Goal: Transaction & Acquisition: Purchase product/service

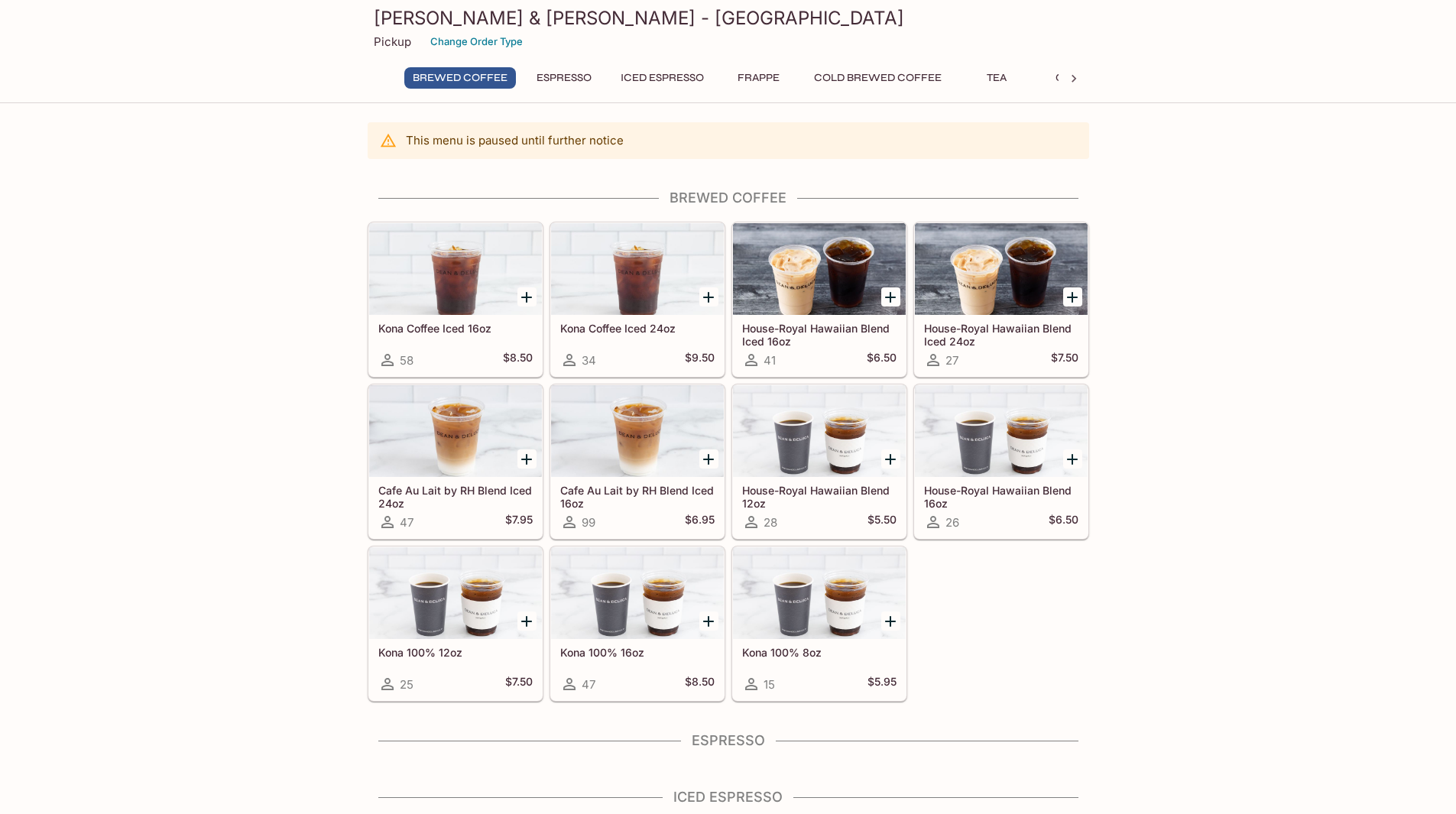
scroll to position [77, 0]
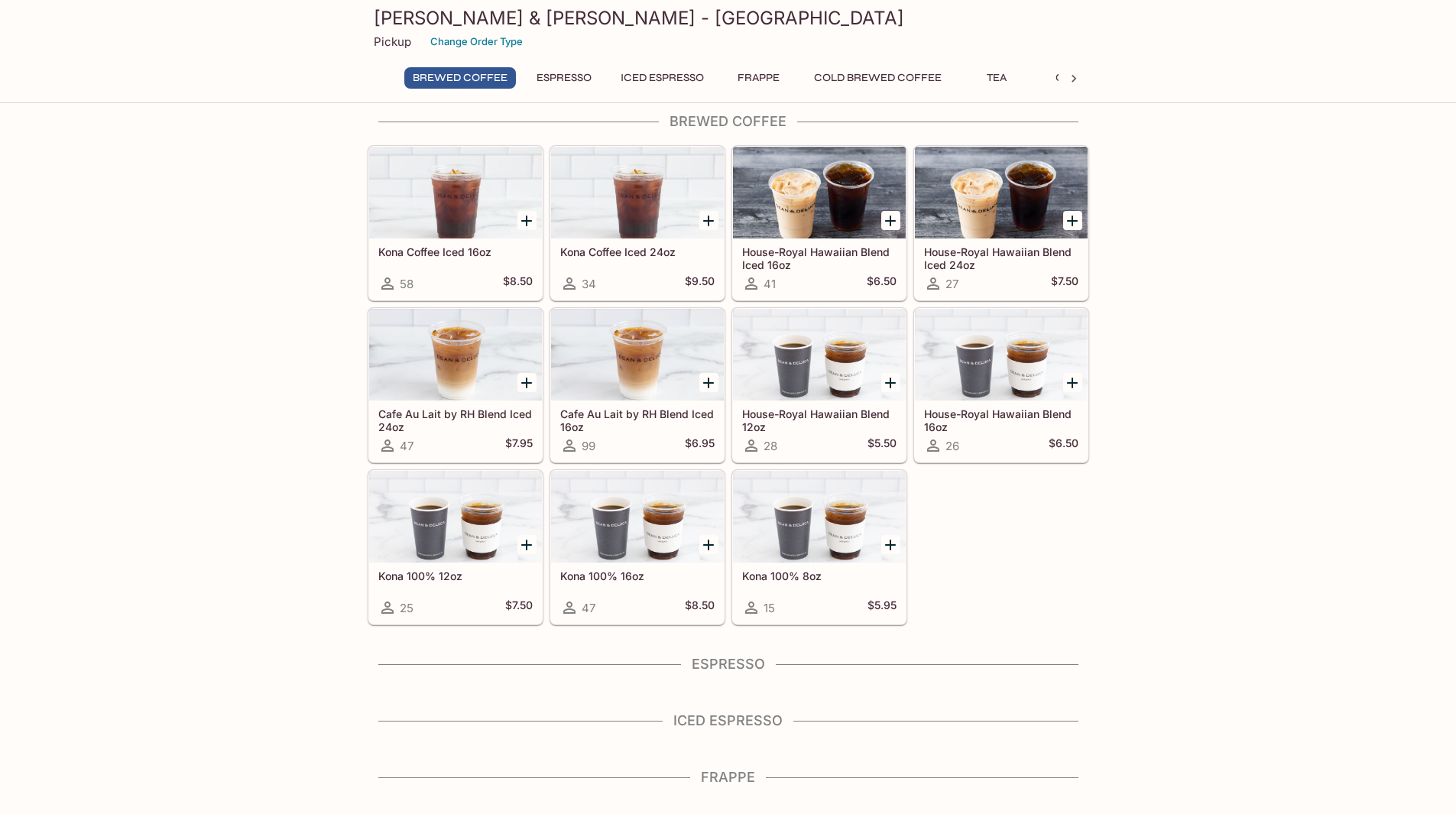
click at [733, 668] on h4 "Espresso" at bounding box center [728, 665] width 721 height 17
click at [743, 665] on h4 "Espresso" at bounding box center [728, 665] width 721 height 17
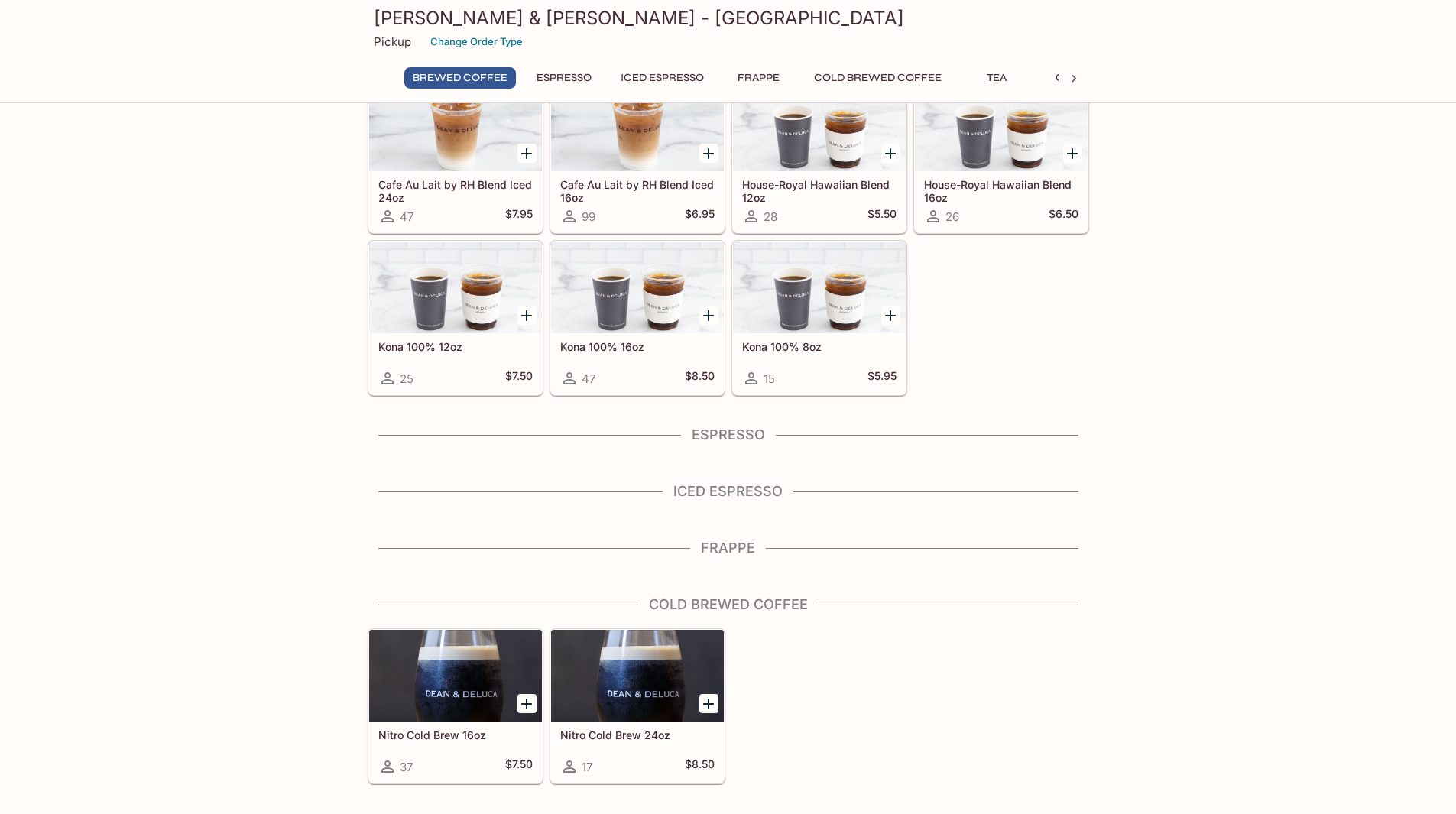
click at [715, 498] on h4 "Iced Espresso" at bounding box center [728, 492] width 721 height 17
click at [725, 553] on h4 "Frappe" at bounding box center [728, 548] width 721 height 17
click at [708, 606] on h4 "Cold Brewed Coffee" at bounding box center [728, 605] width 721 height 17
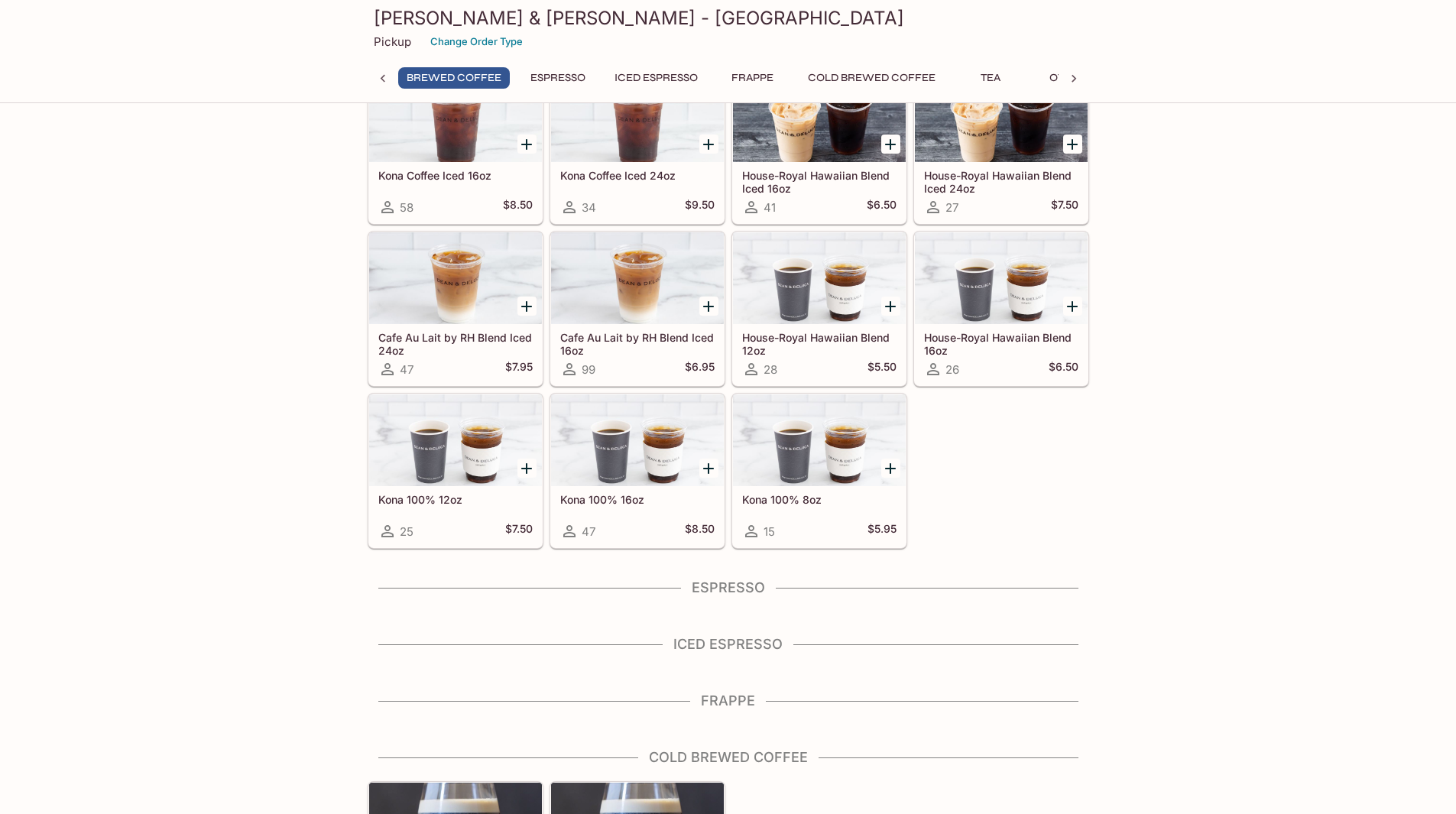
scroll to position [382, 0]
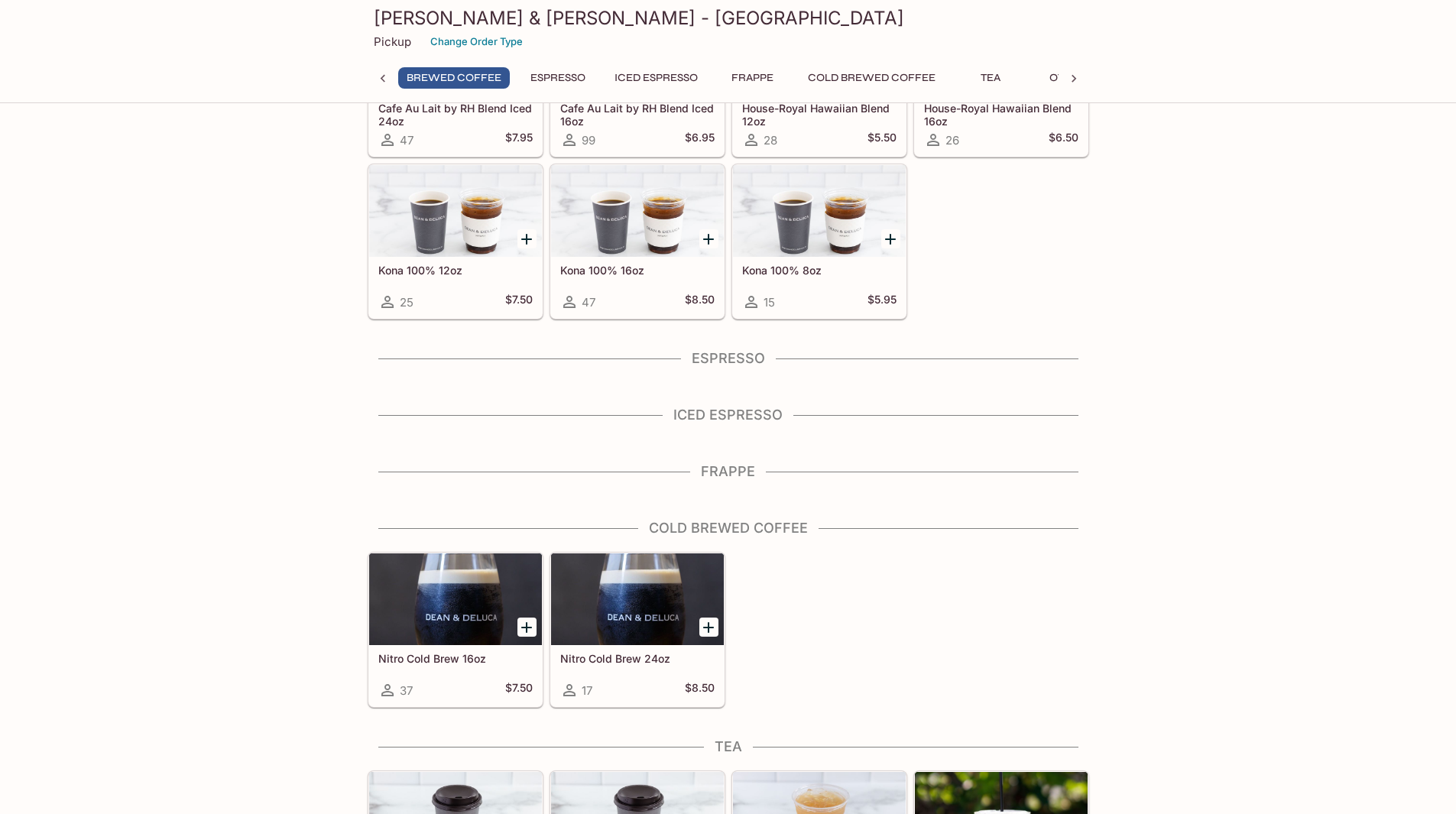
click at [661, 615] on div at bounding box center [637, 598] width 173 height 92
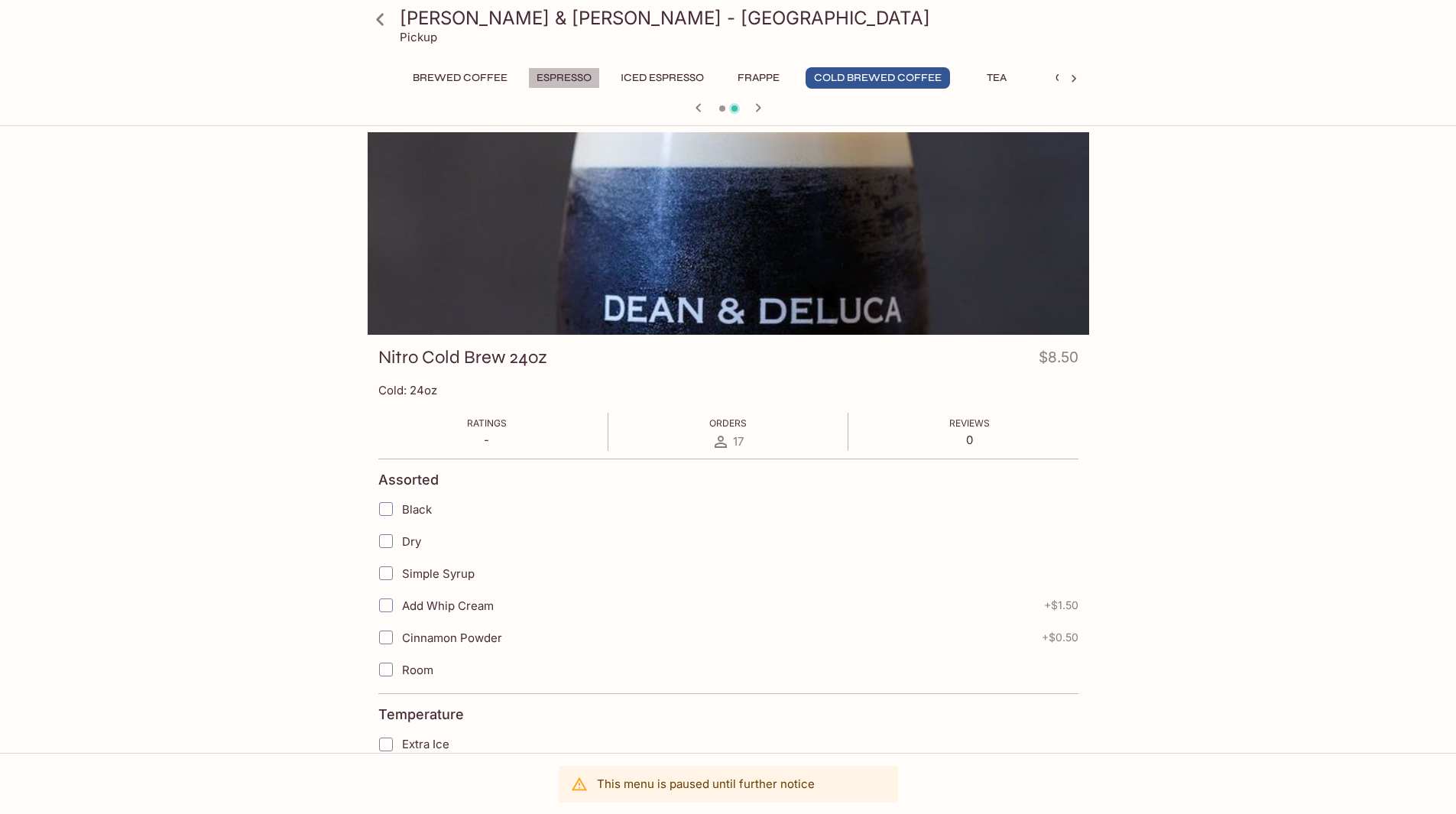
click at [551, 78] on button "Espresso" at bounding box center [564, 78] width 72 height 22
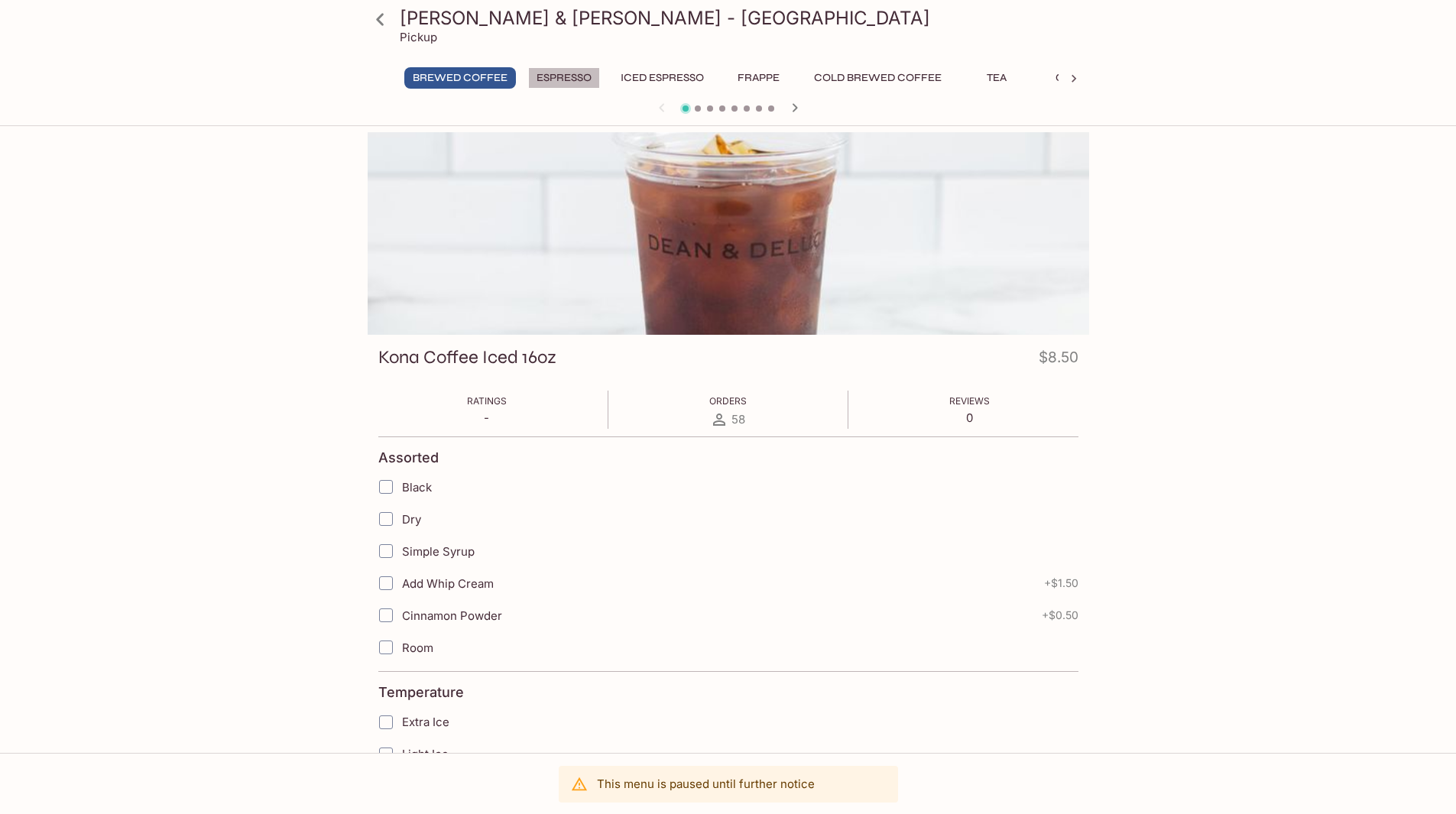
click at [554, 79] on button "Espresso" at bounding box center [564, 78] width 72 height 22
click at [549, 76] on button "Espresso" at bounding box center [564, 78] width 72 height 22
click at [567, 78] on button "Espresso" at bounding box center [564, 78] width 72 height 22
click at [792, 108] on icon "button" at bounding box center [794, 107] width 18 height 18
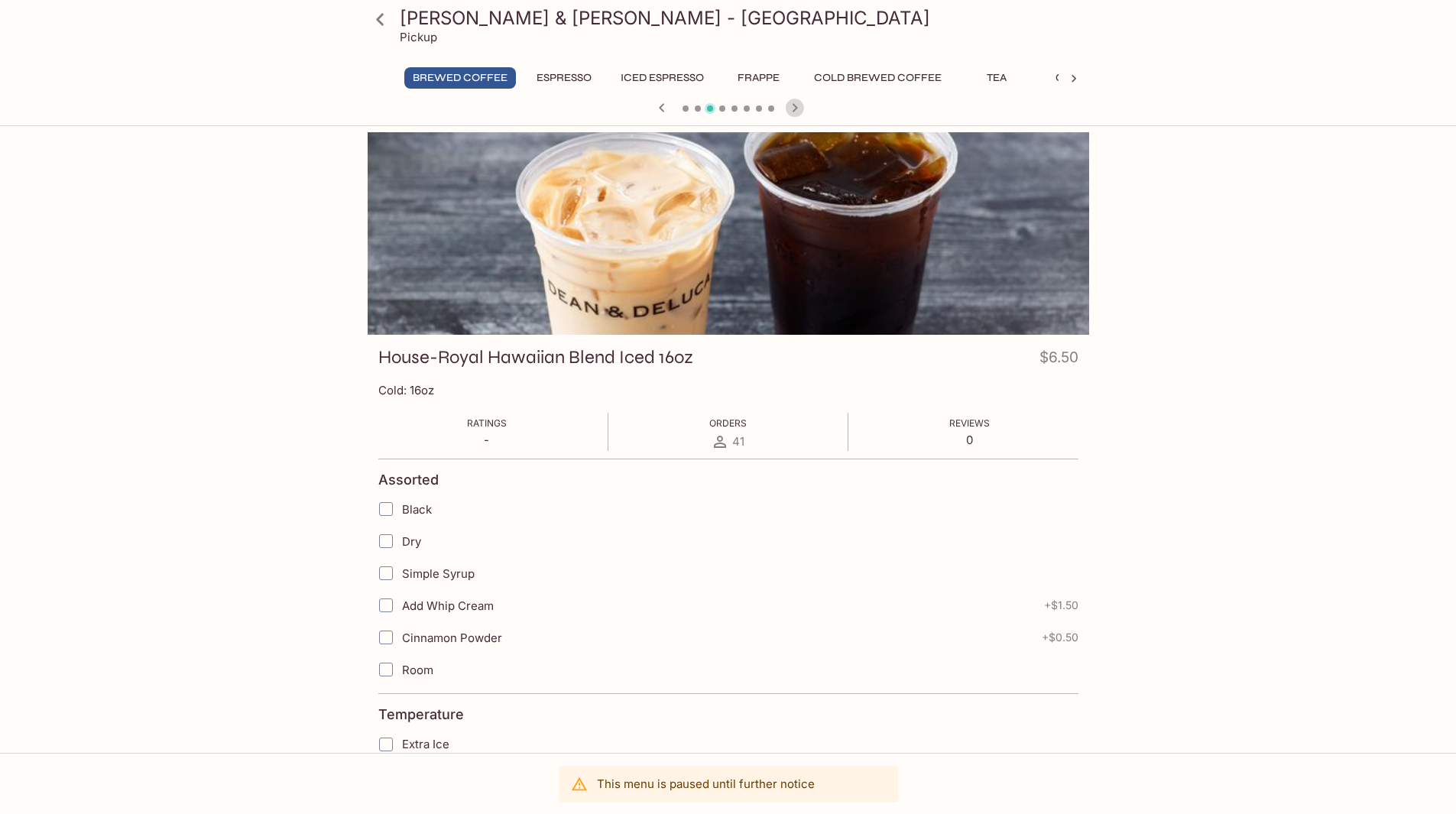
click at [792, 108] on icon "button" at bounding box center [794, 107] width 18 height 18
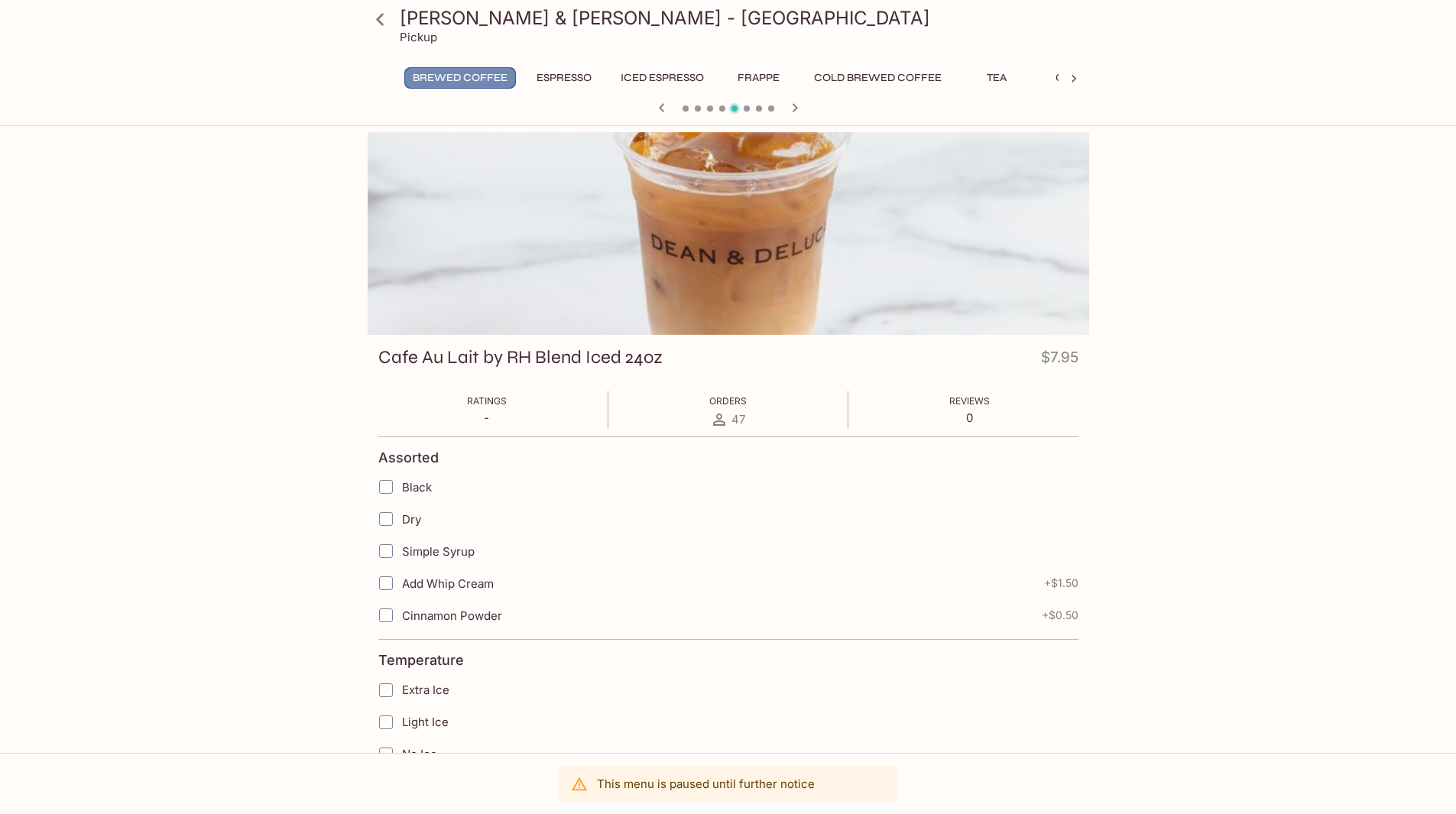
click at [446, 74] on button "Brewed Coffee" at bounding box center [460, 78] width 112 height 22
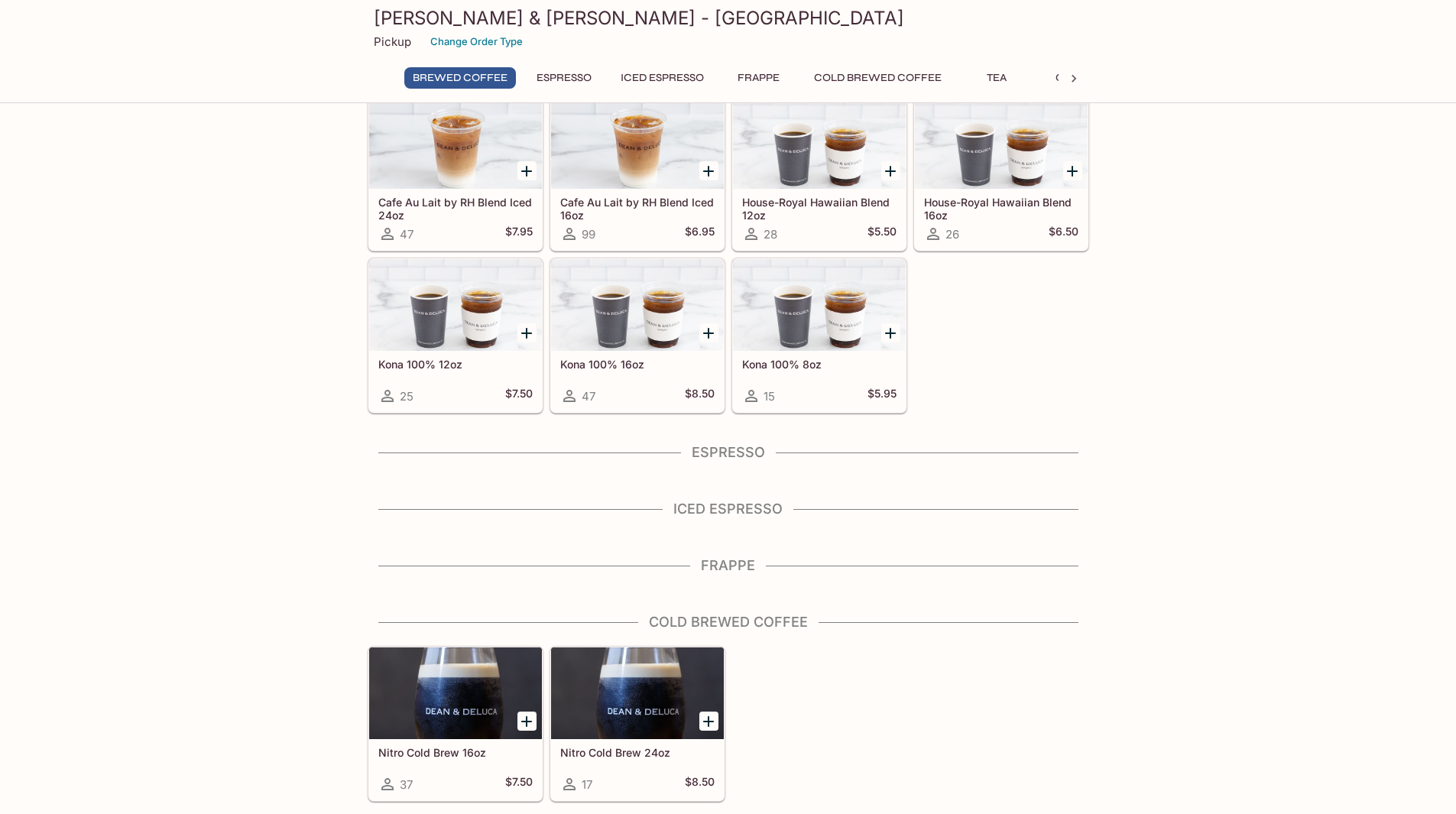
scroll to position [212, 0]
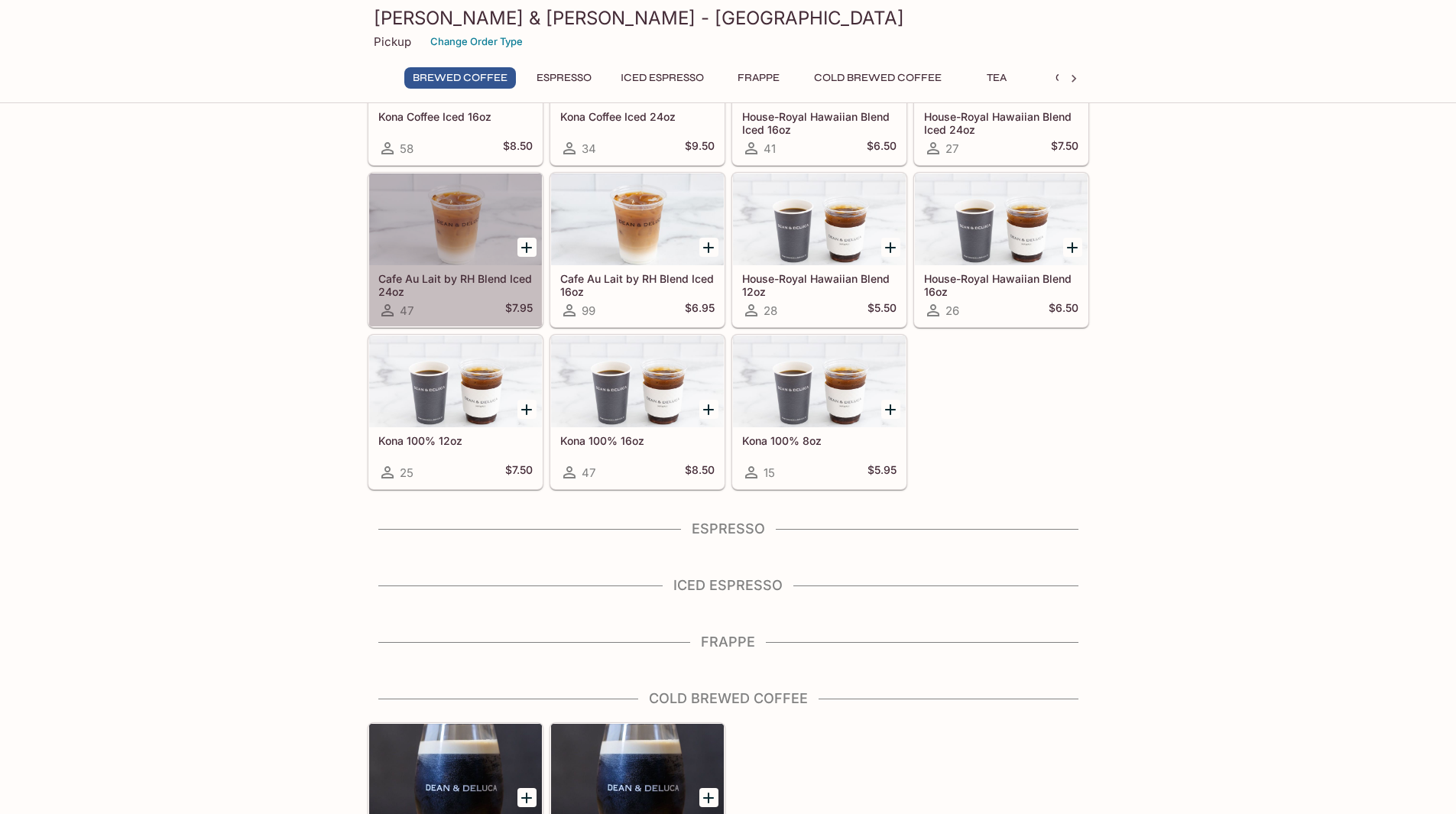
click at [452, 253] on div at bounding box center [456, 219] width 173 height 92
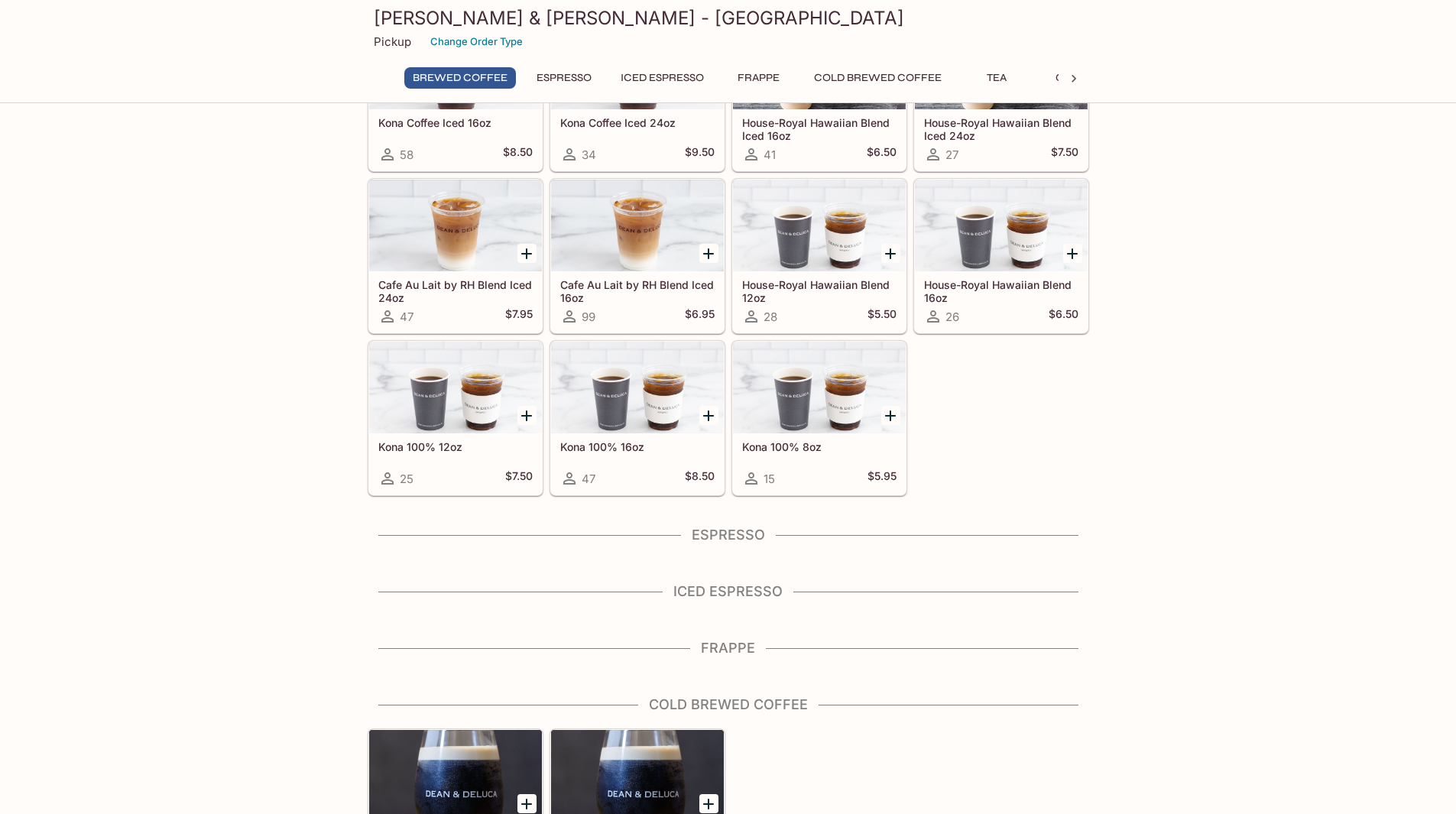
scroll to position [435, 0]
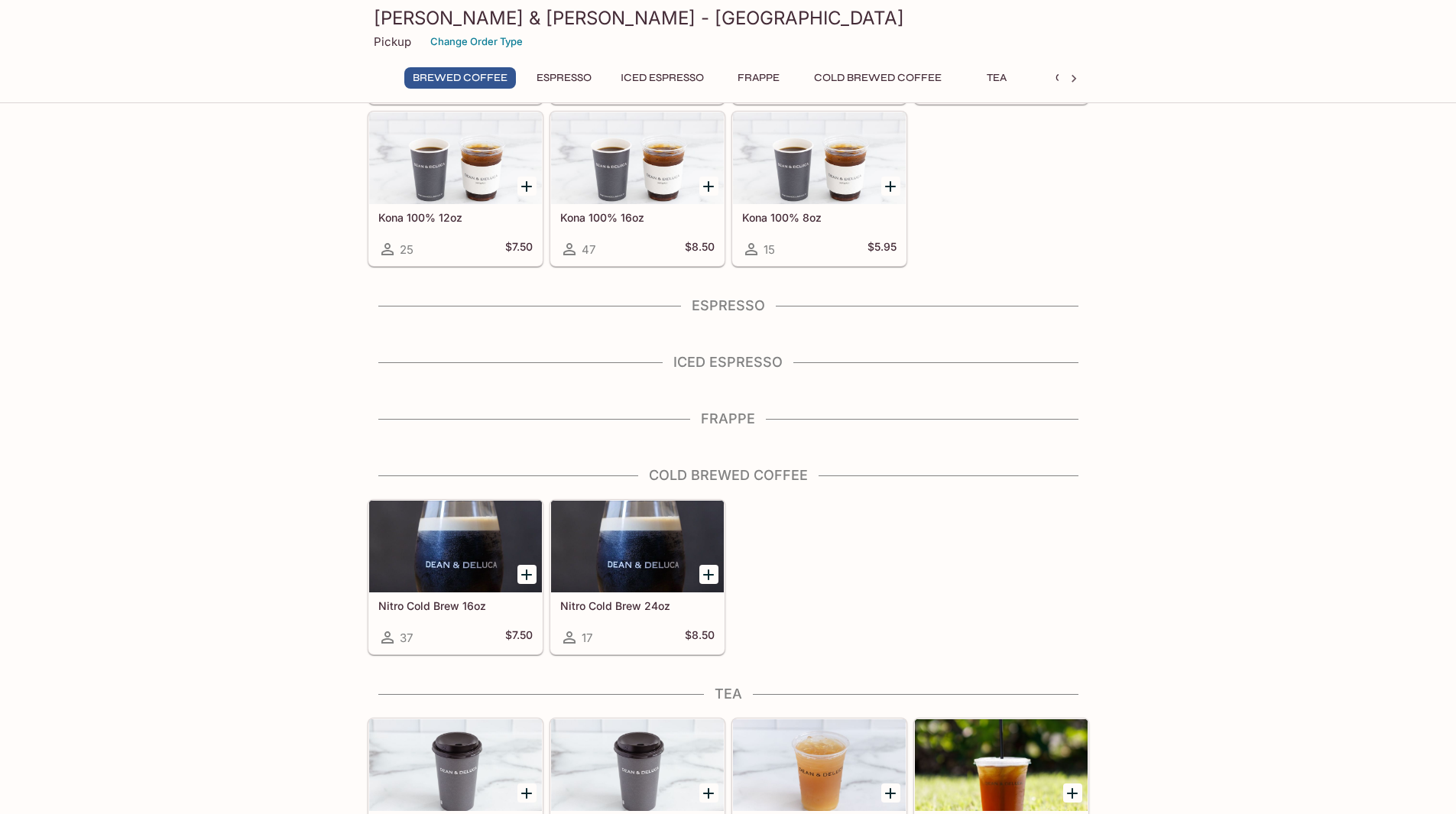
click at [599, 544] on div at bounding box center [637, 546] width 173 height 92
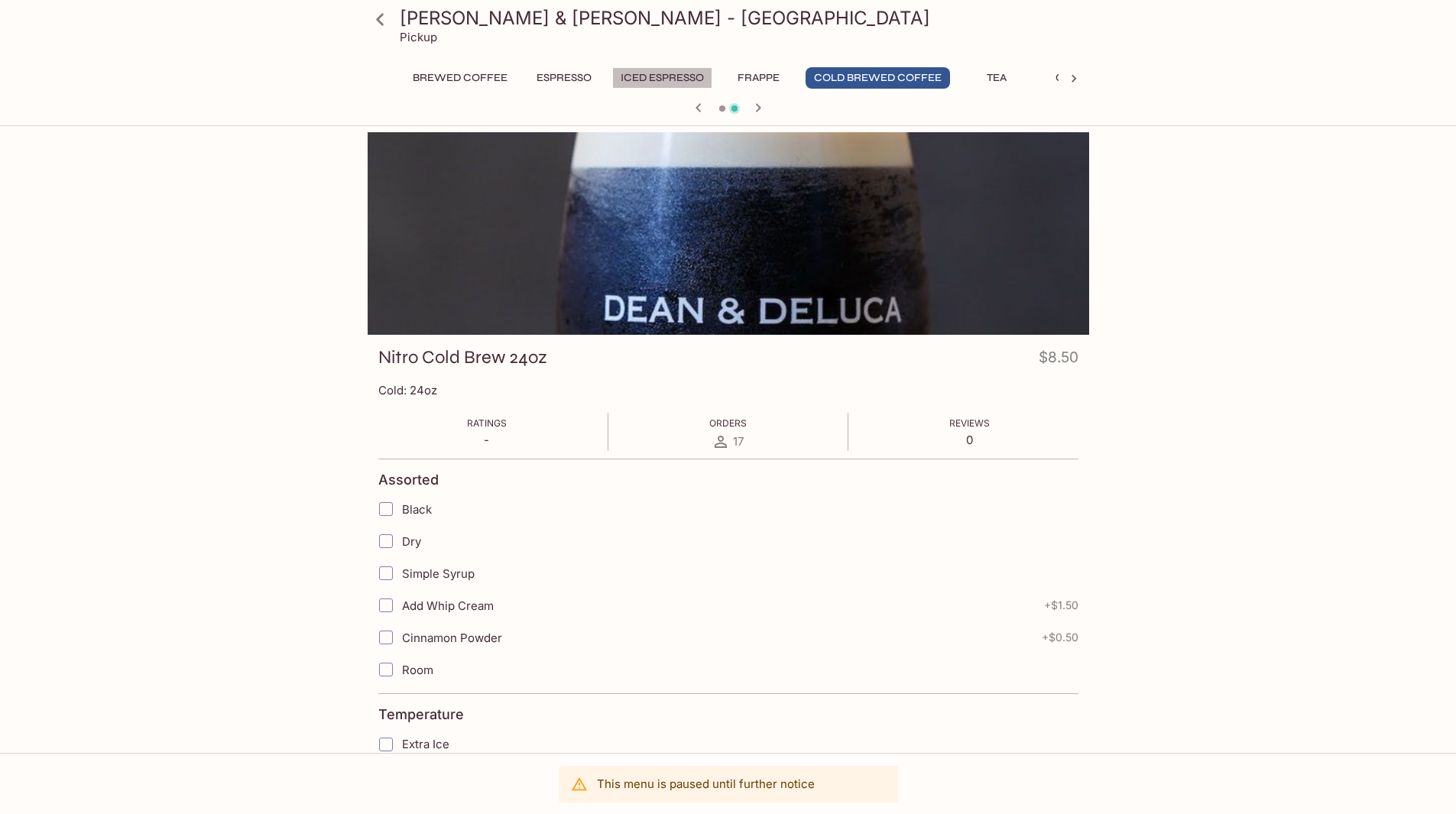
click at [665, 80] on button "Iced Espresso" at bounding box center [663, 78] width 100 height 22
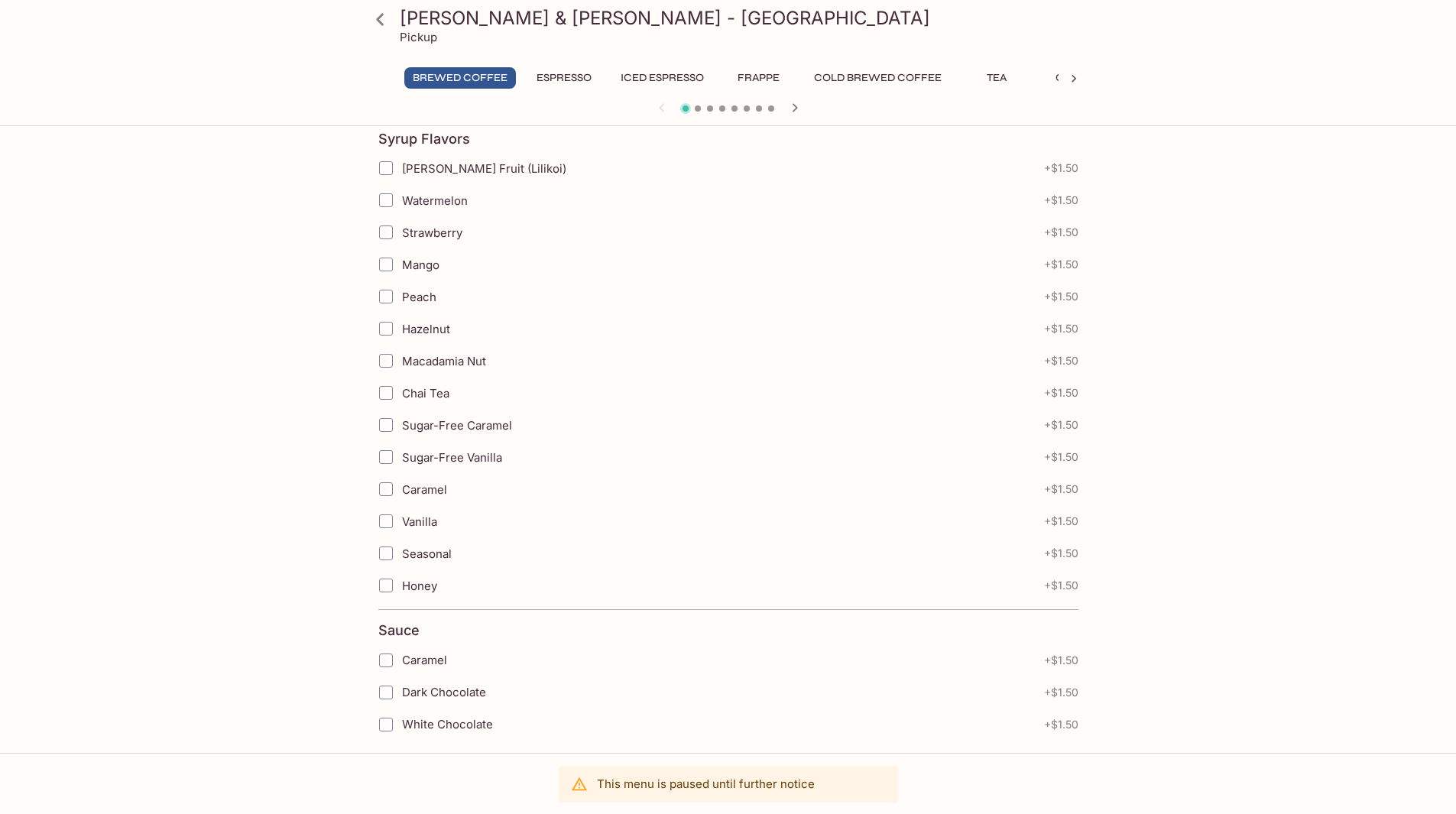
scroll to position [1137, 0]
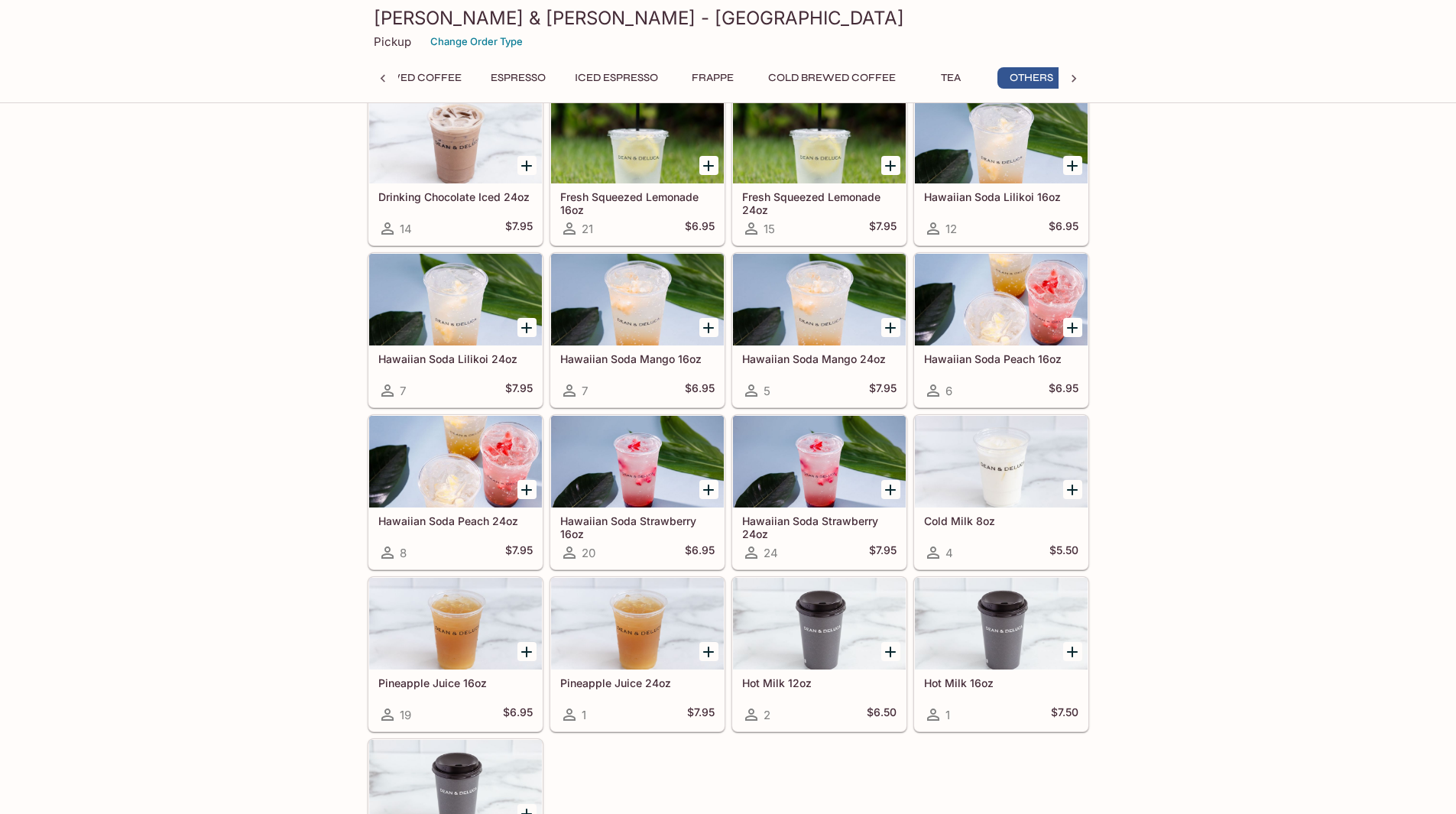
scroll to position [0, 56]
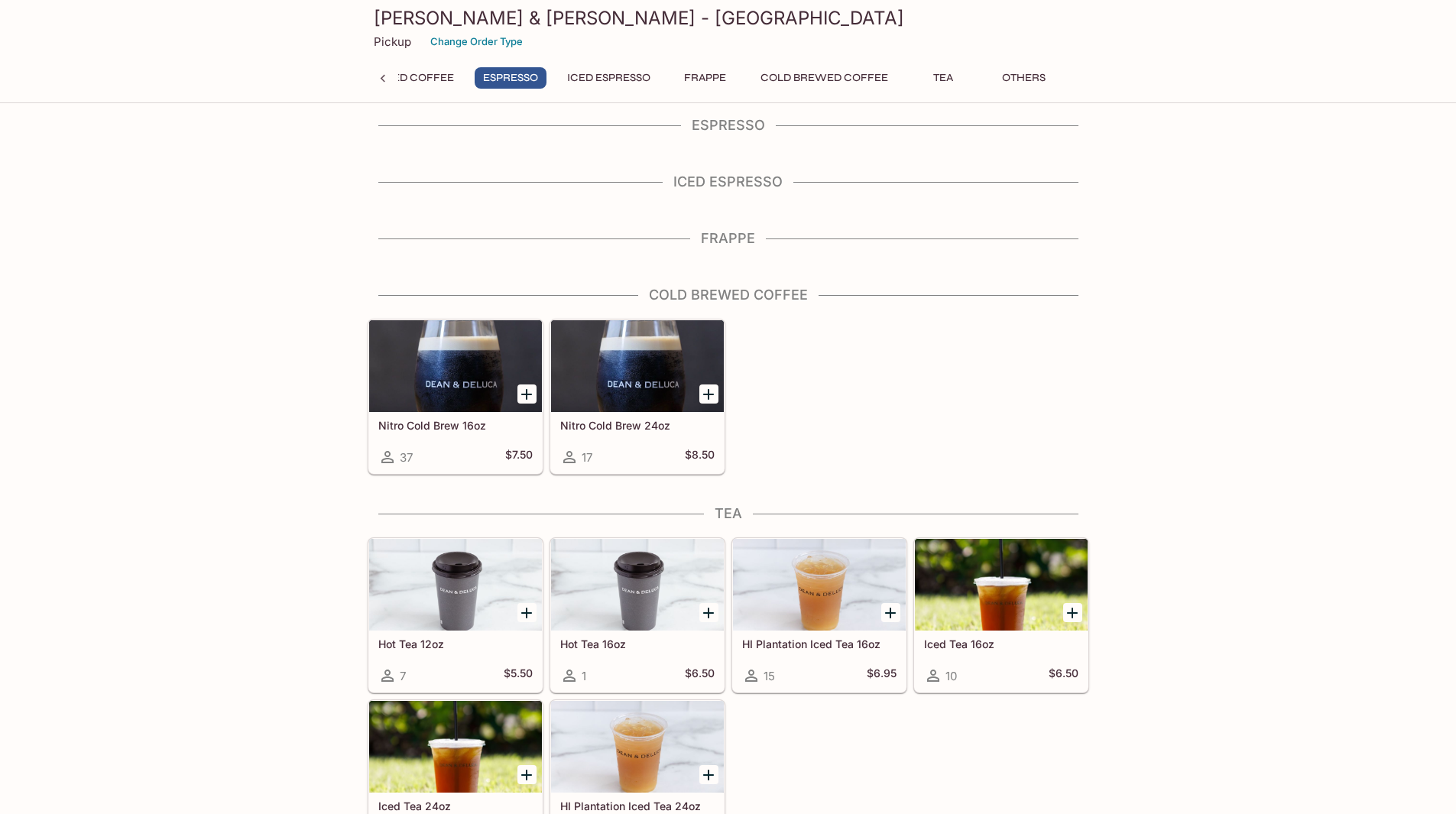
click at [1010, 83] on button "Others" at bounding box center [1024, 78] width 69 height 22
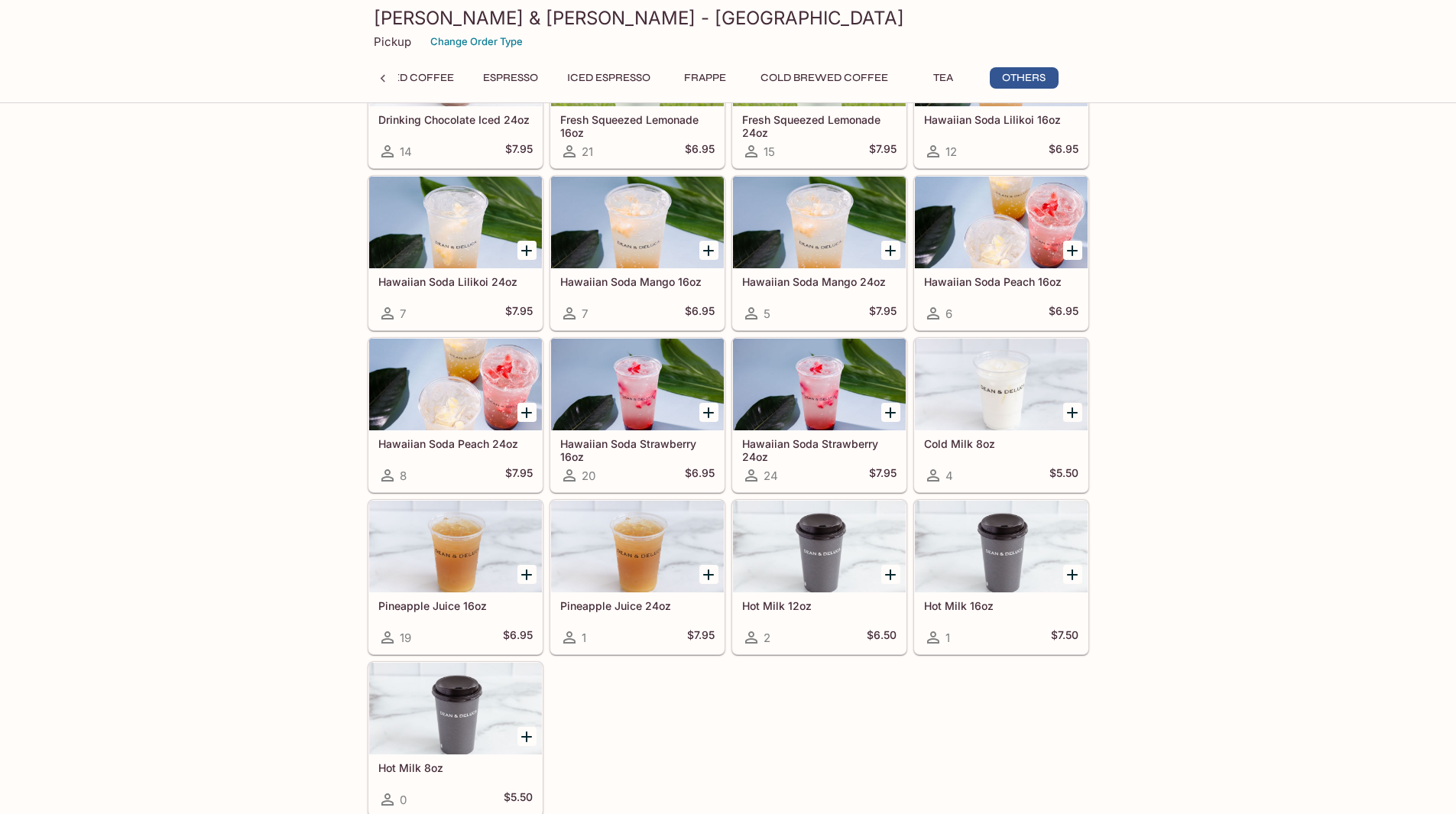
scroll to position [1686, 0]
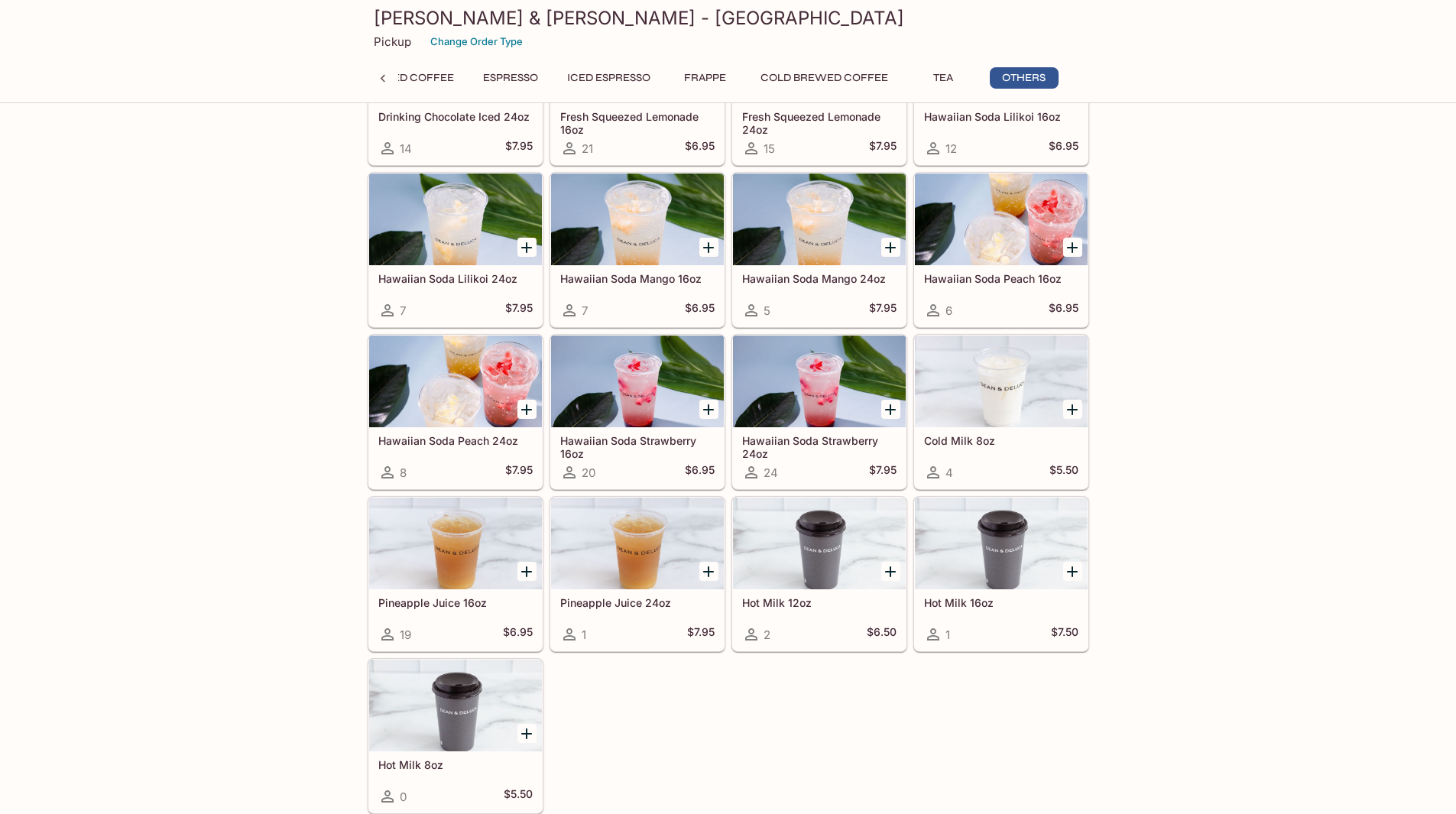
click at [831, 82] on button "Cold Brewed Coffee" at bounding box center [824, 78] width 145 height 22
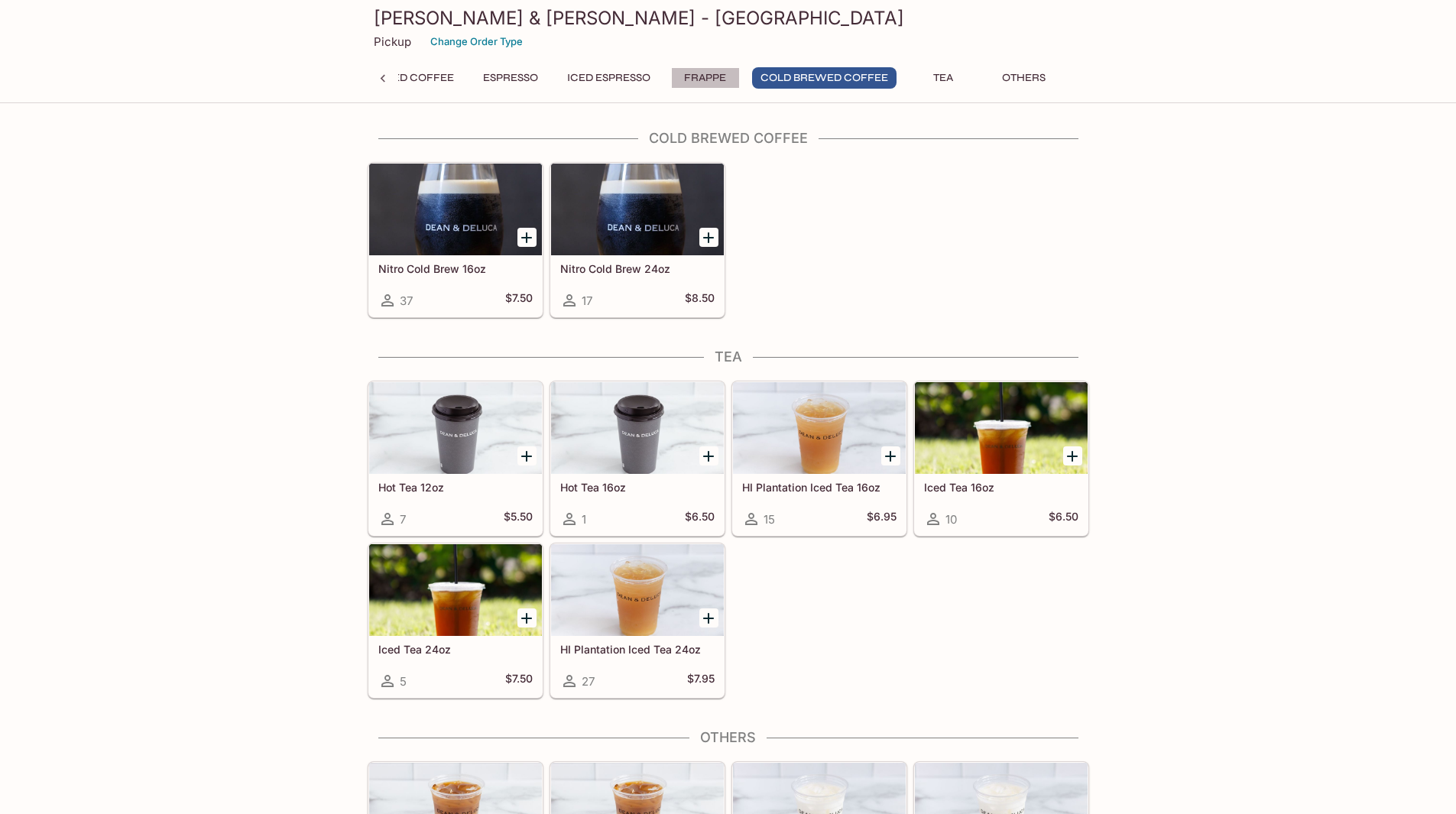
click at [702, 82] on button "Frappe" at bounding box center [705, 78] width 69 height 22
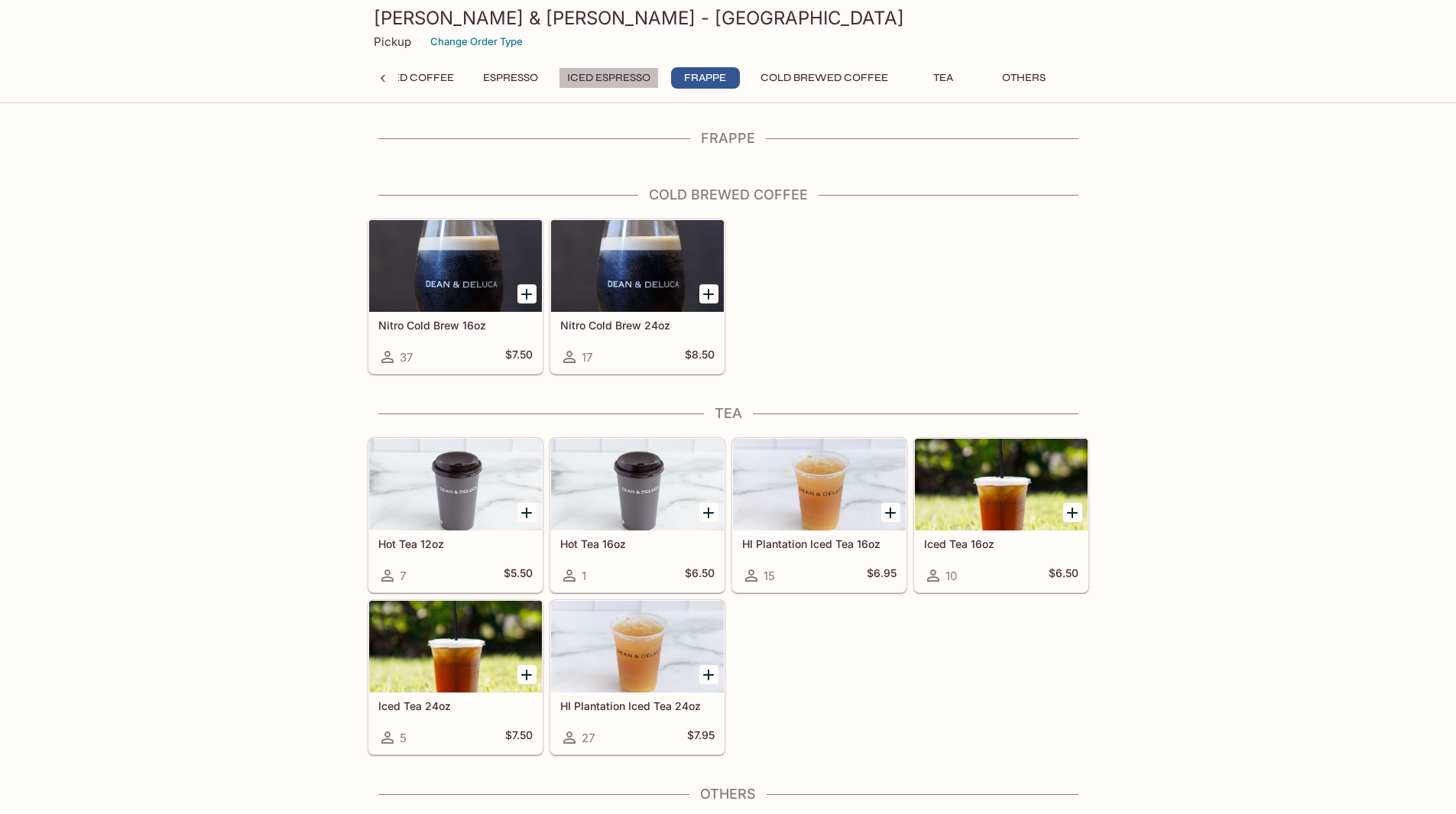
click at [601, 81] on button "Iced Espresso" at bounding box center [609, 78] width 100 height 22
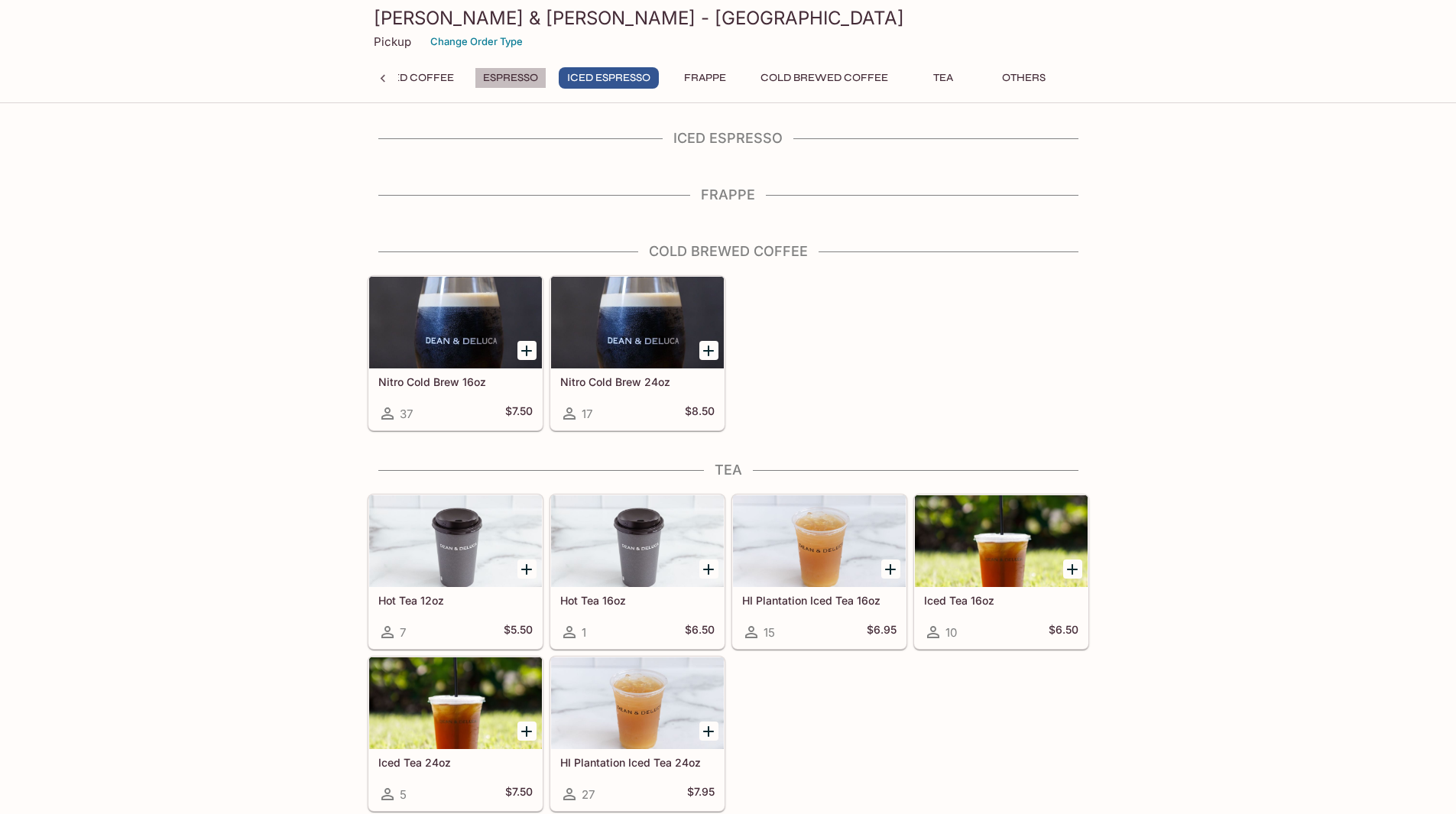
click at [519, 78] on button "Espresso" at bounding box center [511, 78] width 72 height 22
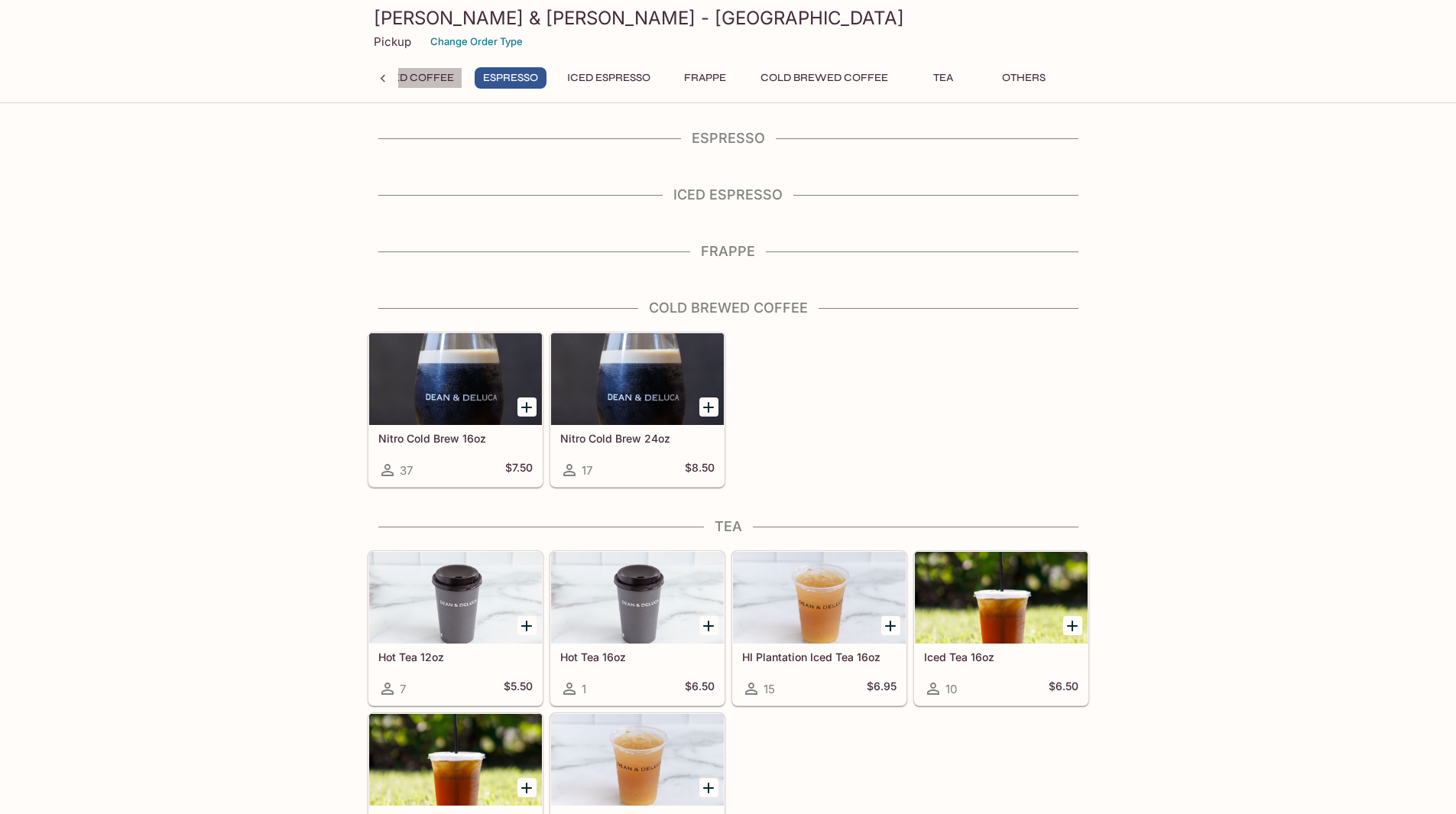
drag, startPoint x: 414, startPoint y: 82, endPoint x: 397, endPoint y: 82, distance: 17.0
click at [415, 83] on button "Brewed Coffee" at bounding box center [407, 78] width 112 height 22
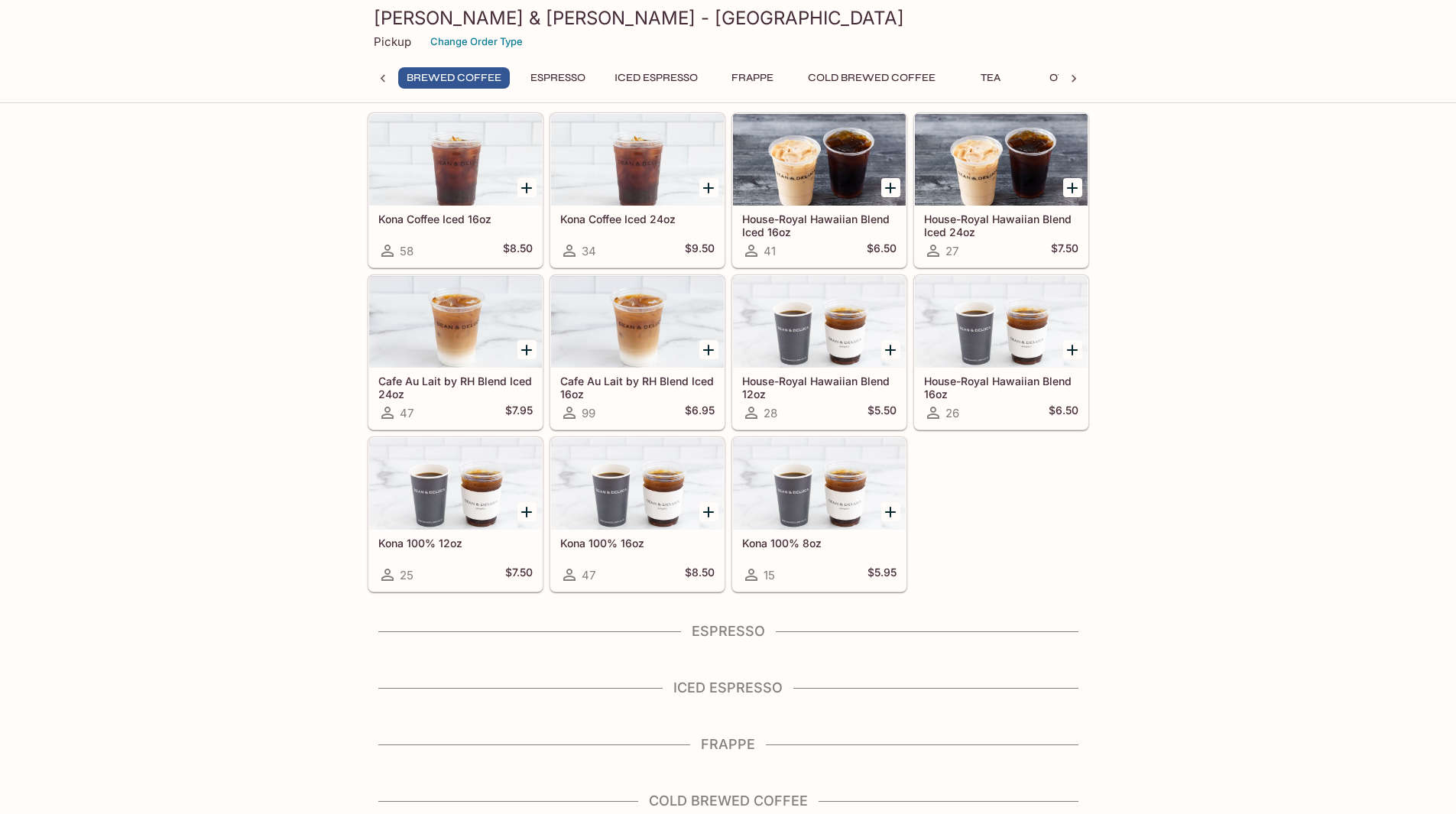
scroll to position [60, 0]
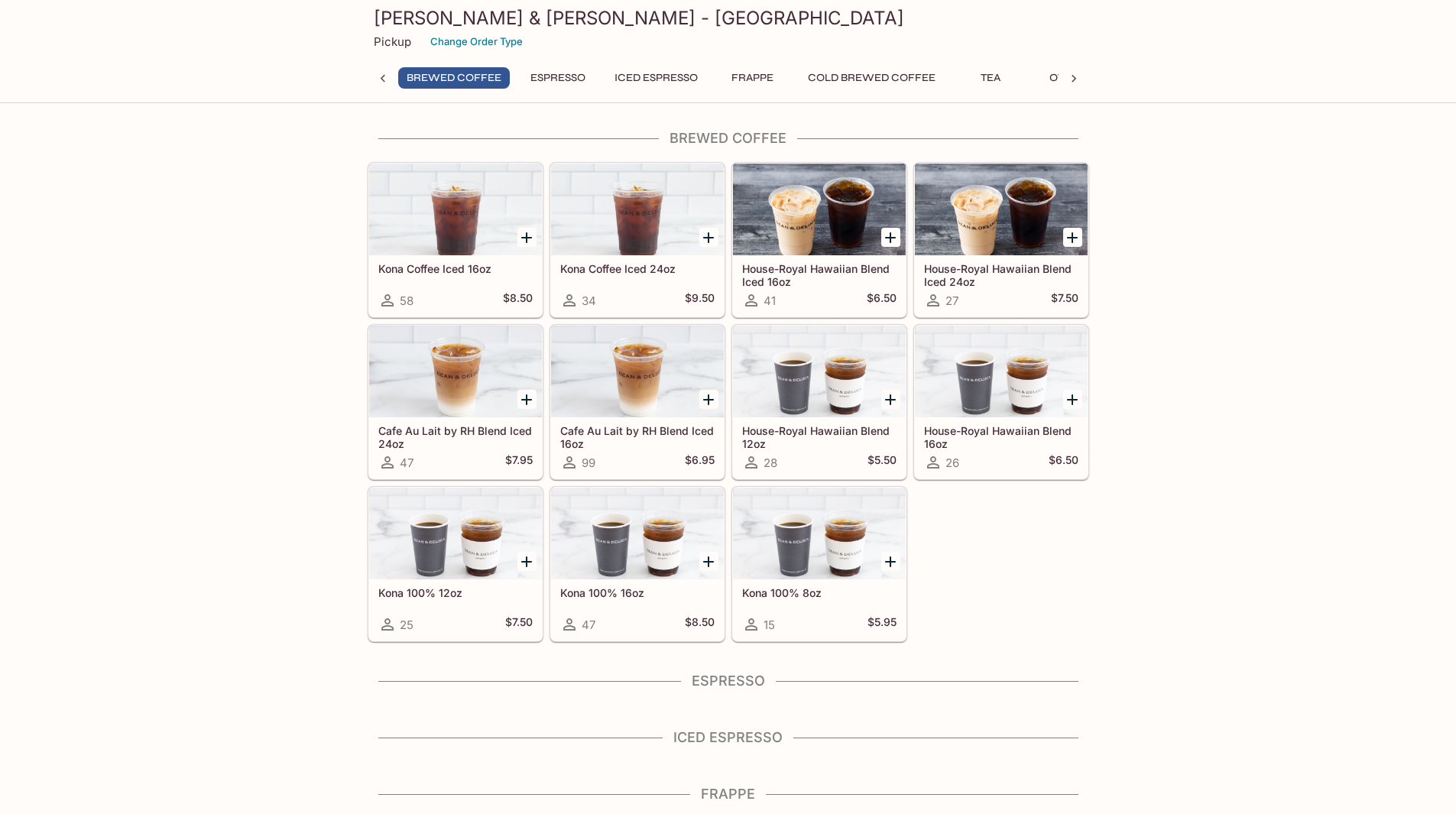
click at [384, 74] on icon at bounding box center [383, 78] width 15 height 15
click at [384, 74] on div "Brewed Coffee Espresso Iced Espresso Frappe Cold Brewed Coffee Tea Others" at bounding box center [728, 82] width 721 height 30
click at [1084, 76] on div at bounding box center [1074, 78] width 30 height 23
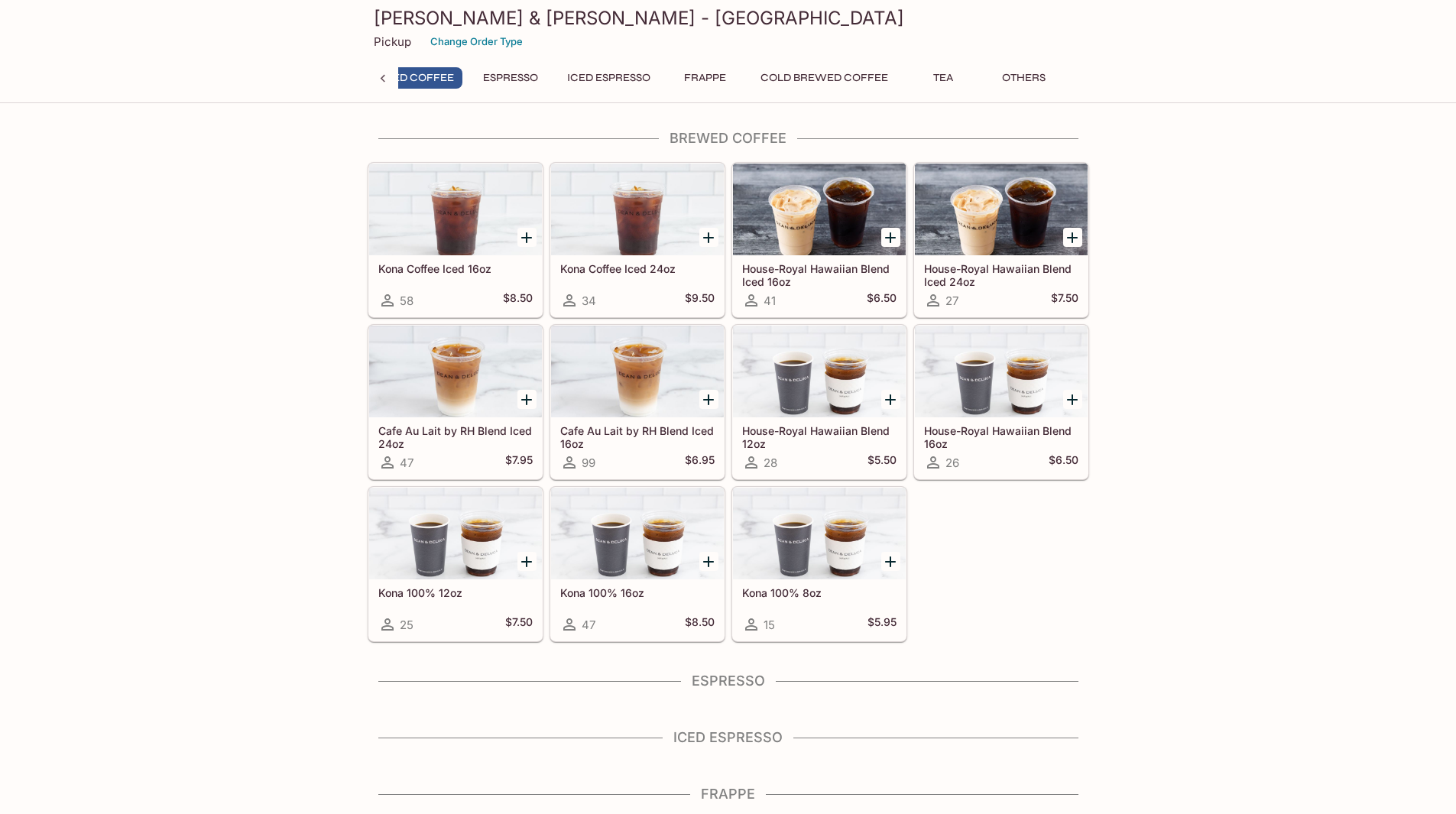
click at [1075, 78] on div "Brewed Coffee Espresso Iced Espresso Frappe Cold Brewed Coffee Tea Others" at bounding box center [728, 82] width 721 height 30
click at [1066, 78] on div "Brewed Coffee Espresso Iced Espresso Frappe Cold Brewed Coffee Tea Others" at bounding box center [728, 82] width 721 height 30
click at [1036, 85] on button "Others" at bounding box center [1024, 78] width 69 height 22
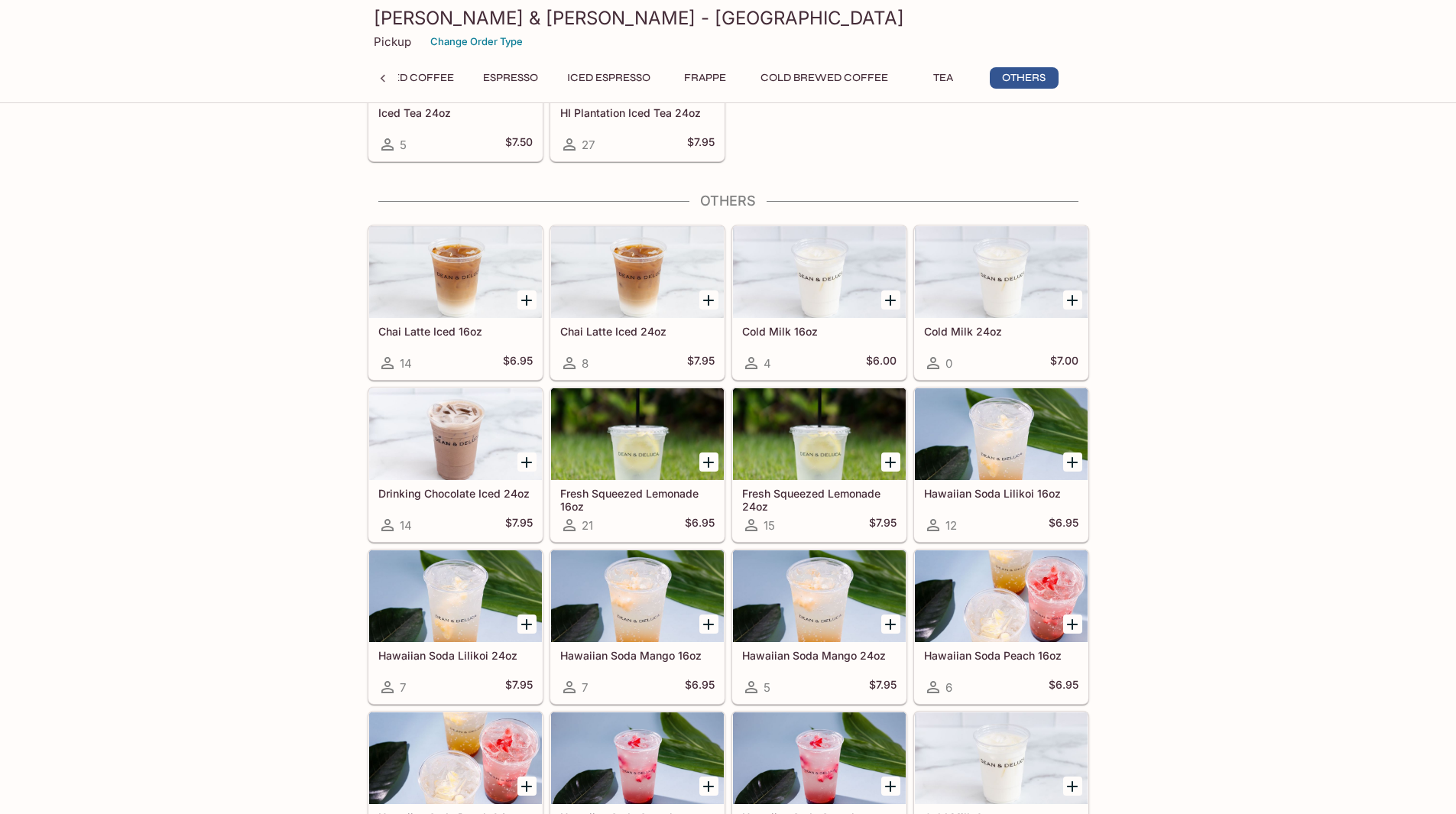
scroll to position [1372, 0]
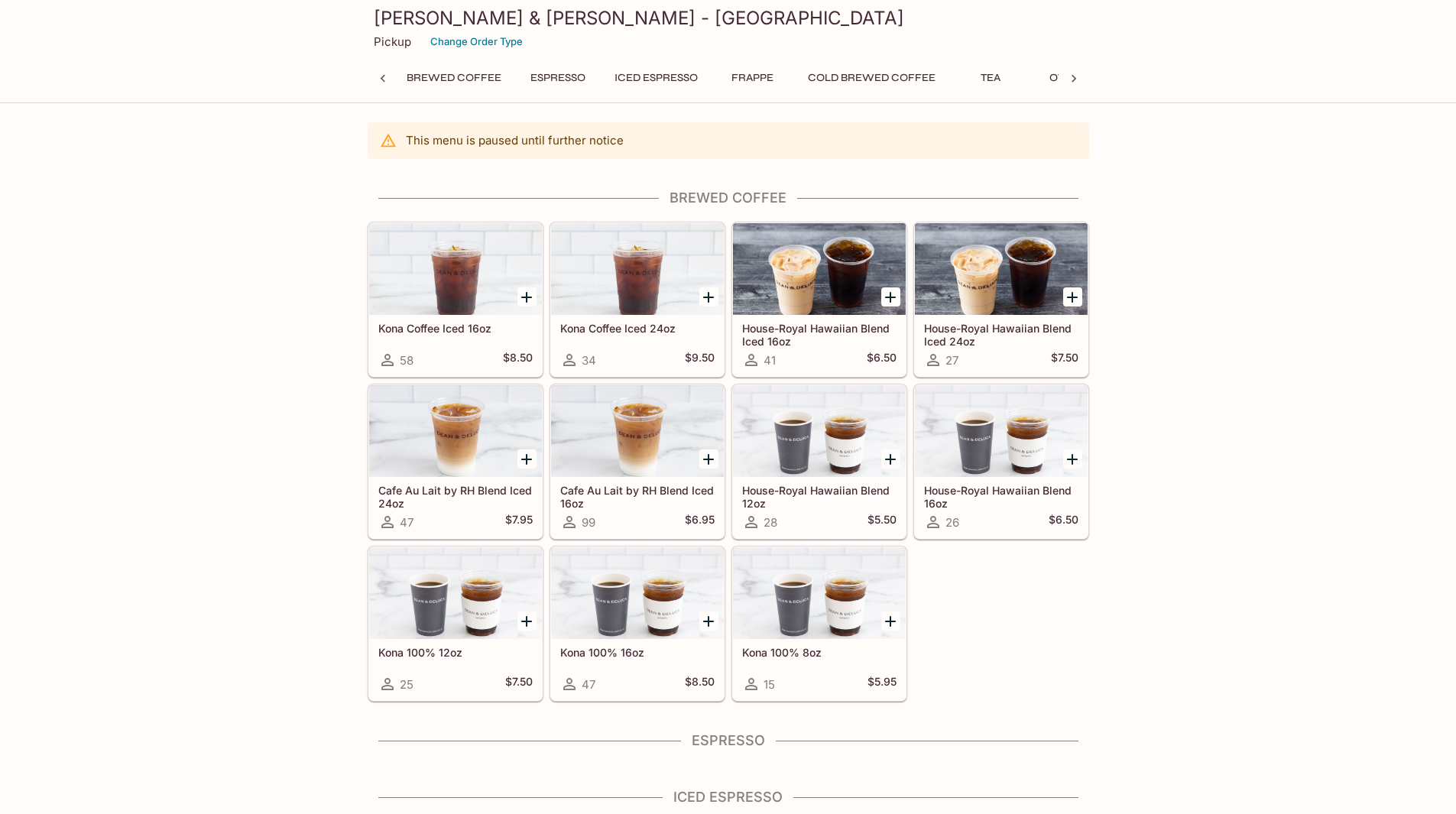
click at [448, 66] on div "Dean & DeLuca - Royal Hawaiian Shopping Center Pickup Change Order Type Brewed …" at bounding box center [728, 48] width 734 height 97
click at [464, 40] on button "Change Order Type" at bounding box center [477, 42] width 106 height 24
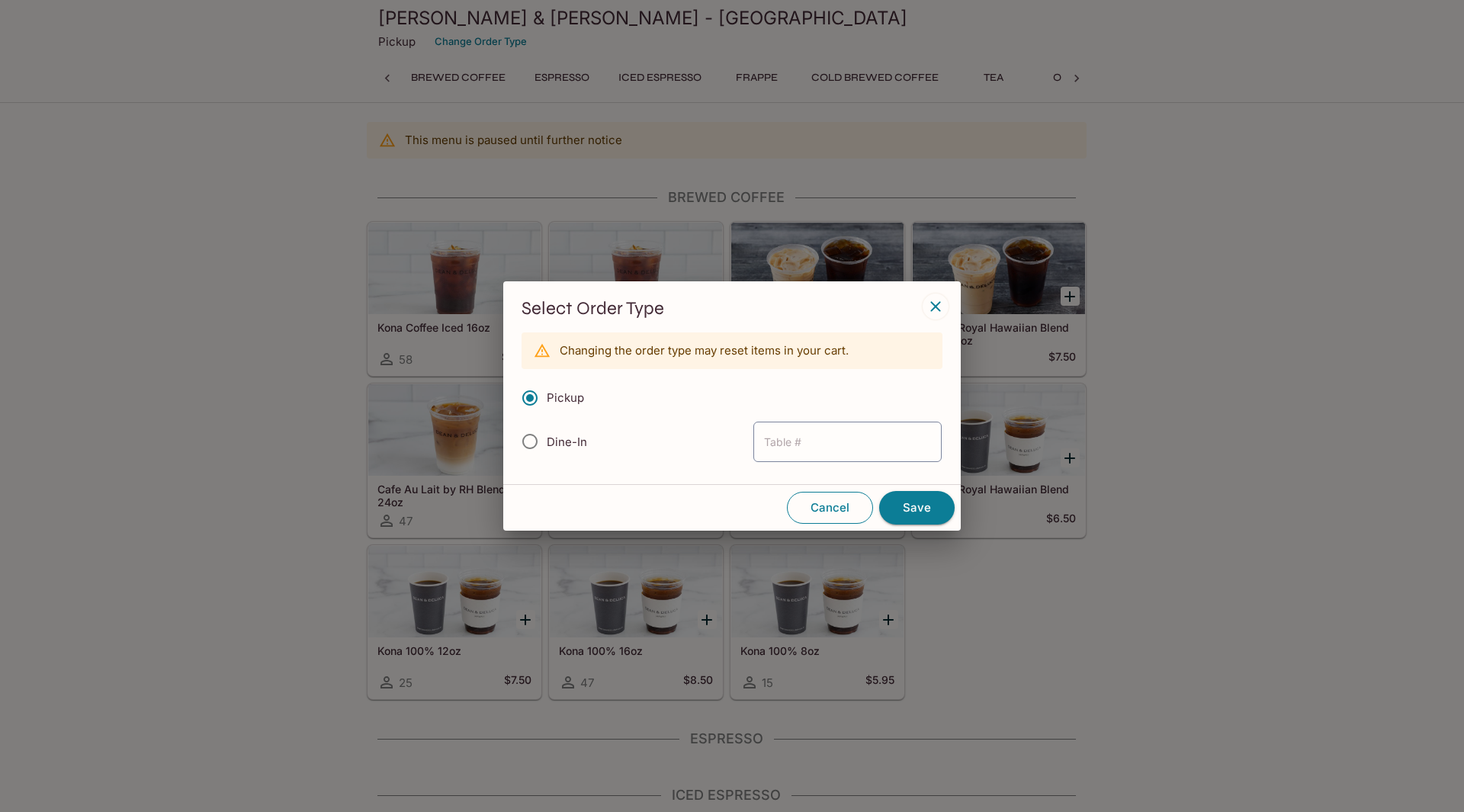
click at [857, 516] on button "Cancel" at bounding box center [829, 508] width 86 height 32
